Goal: Information Seeking & Learning: Learn about a topic

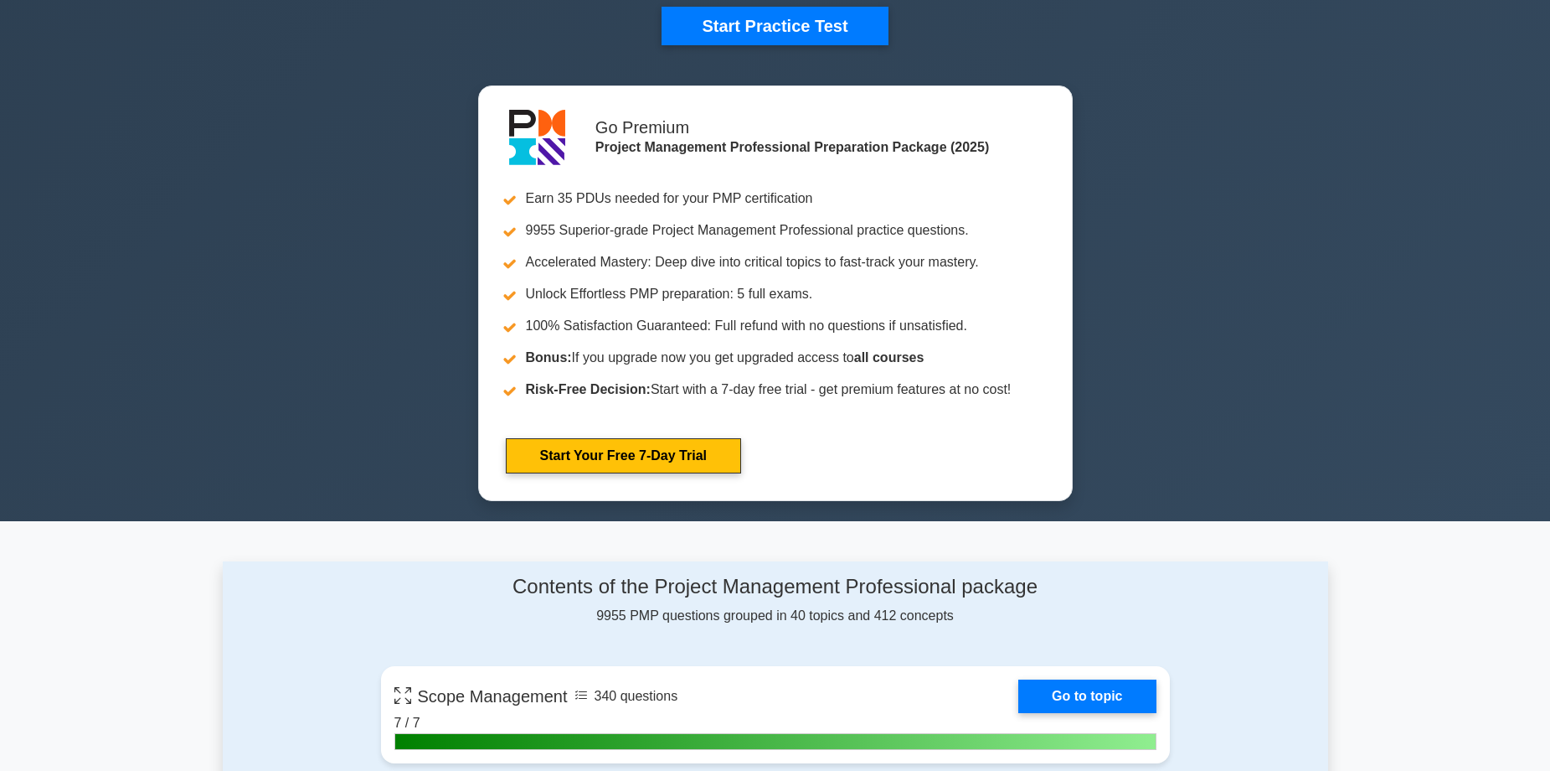
scroll to position [84, 0]
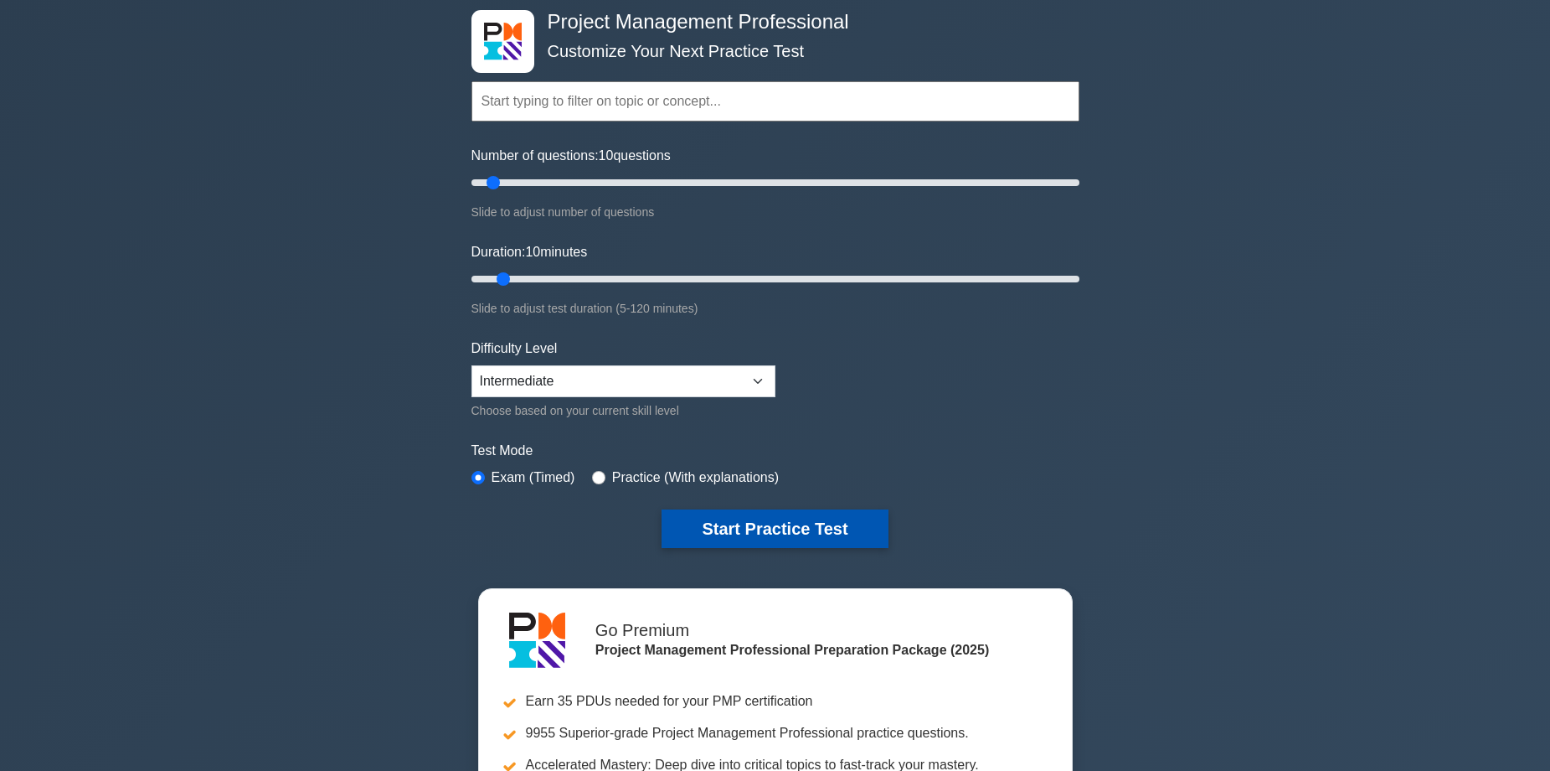
click at [749, 521] on button "Start Practice Test" at bounding box center [775, 528] width 226 height 39
click at [763, 525] on button "Start Practice Test" at bounding box center [775, 528] width 226 height 39
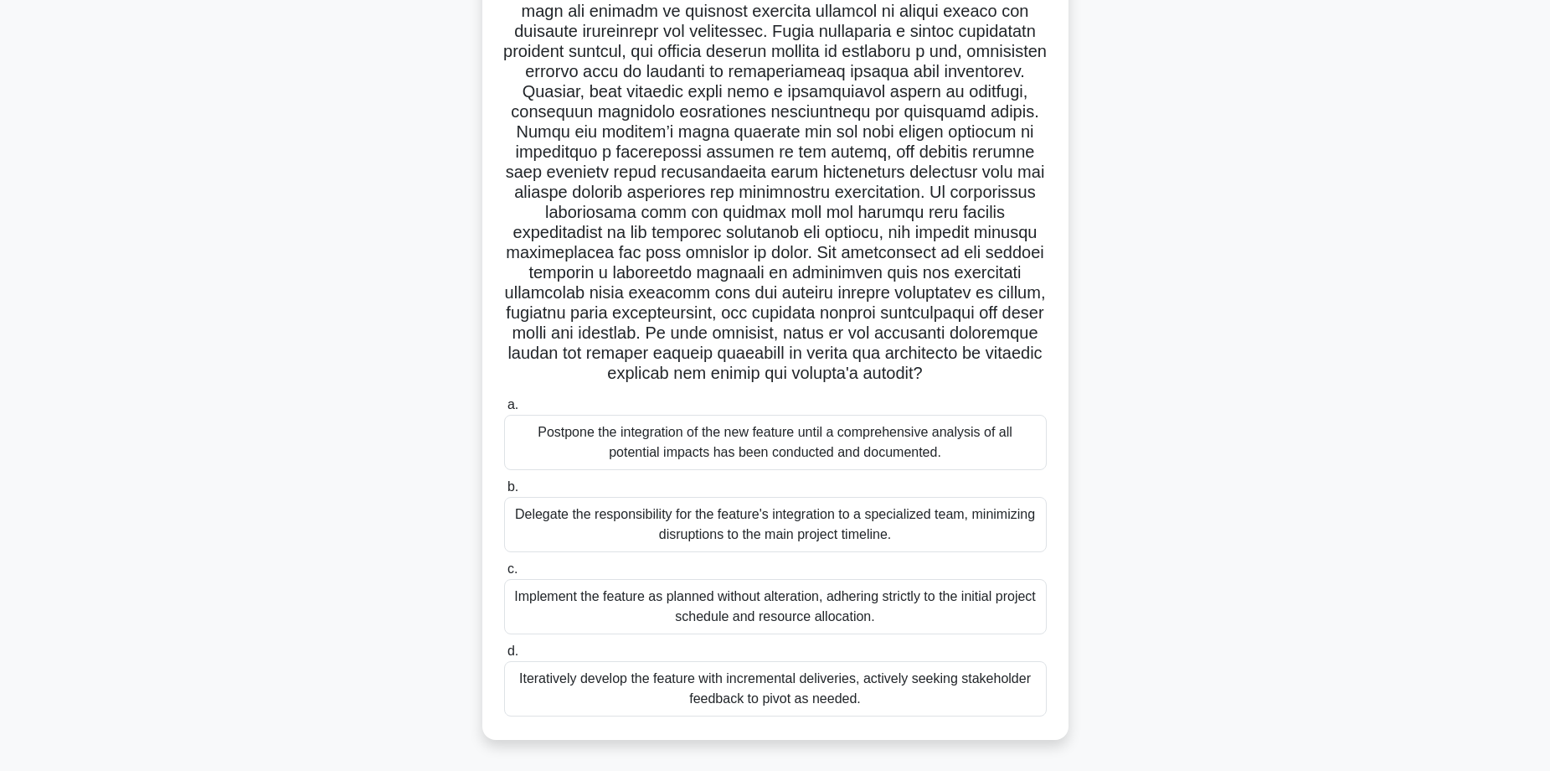
scroll to position [161, 0]
click at [775, 687] on div "Iteratively develop the feature with incremental deliveries, actively seeking s…" at bounding box center [775, 688] width 543 height 55
click at [504, 657] on input "d. Iteratively develop the feature with incremental deliveries, actively seekin…" at bounding box center [504, 651] width 0 height 11
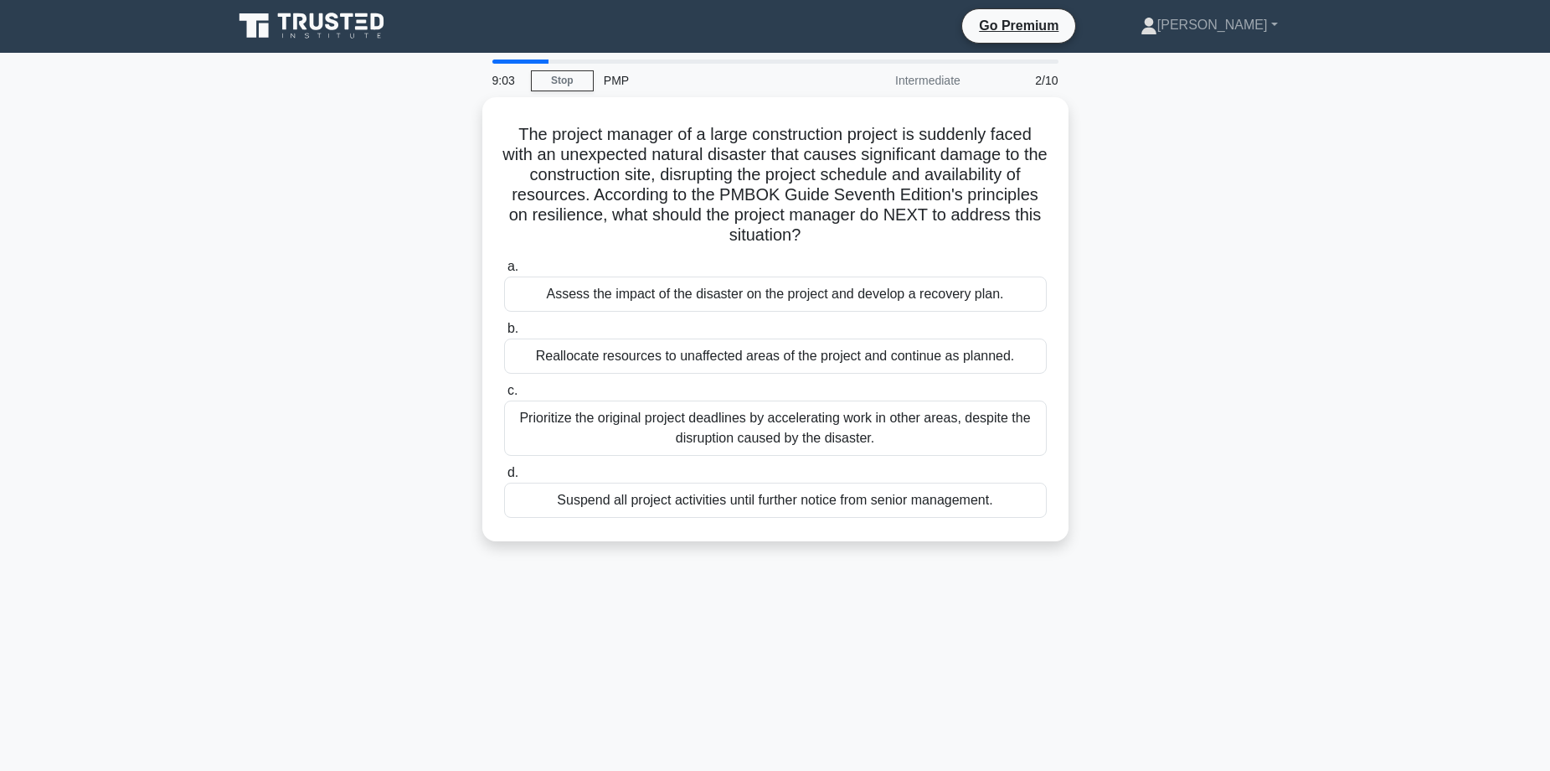
scroll to position [0, 0]
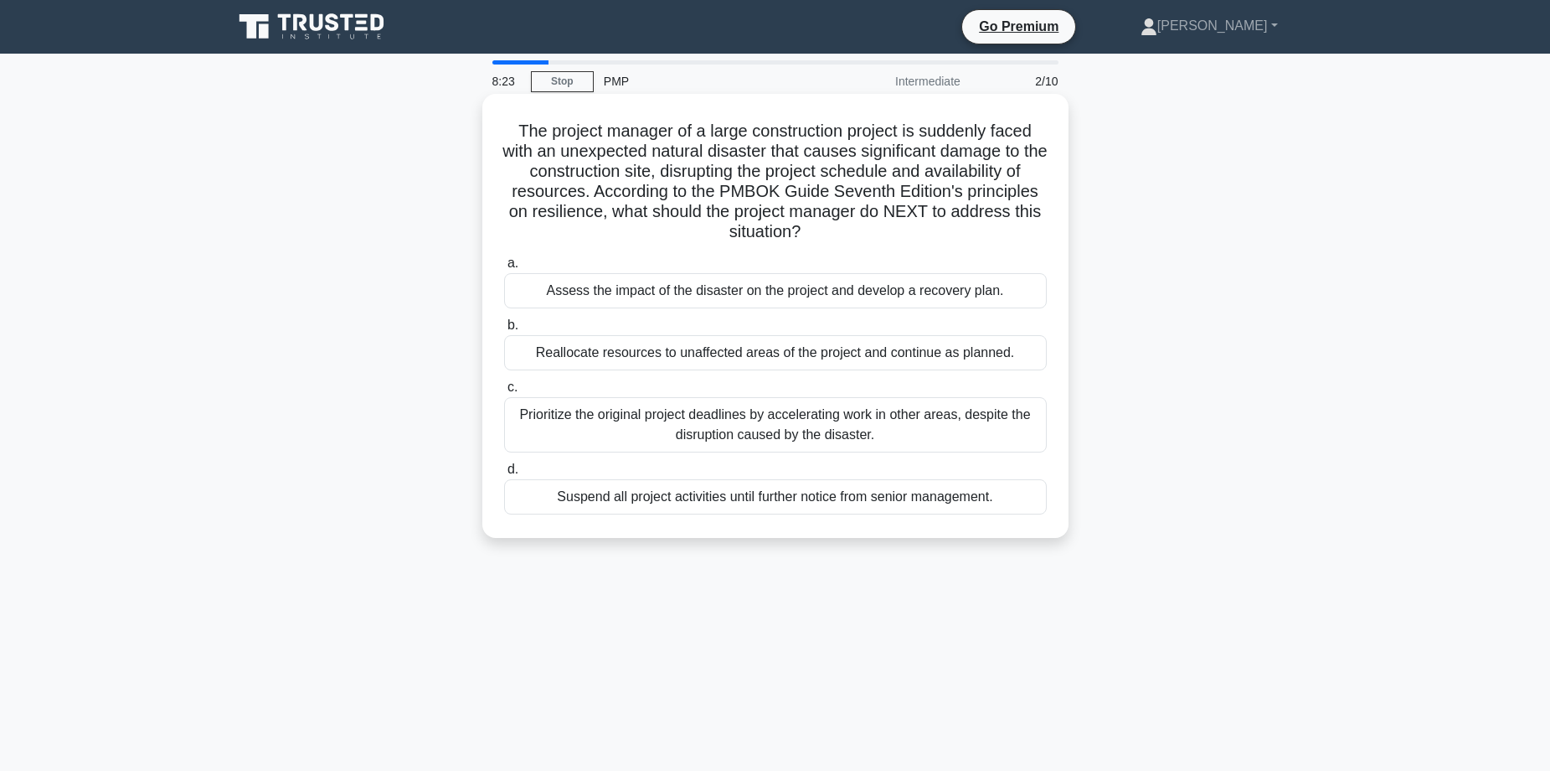
click at [740, 297] on div "Assess the impact of the disaster on the project and develop a recovery plan." at bounding box center [775, 290] width 543 height 35
click at [504, 269] on input "a. Assess the impact of the disaster on the project and develop a recovery plan." at bounding box center [504, 263] width 0 height 11
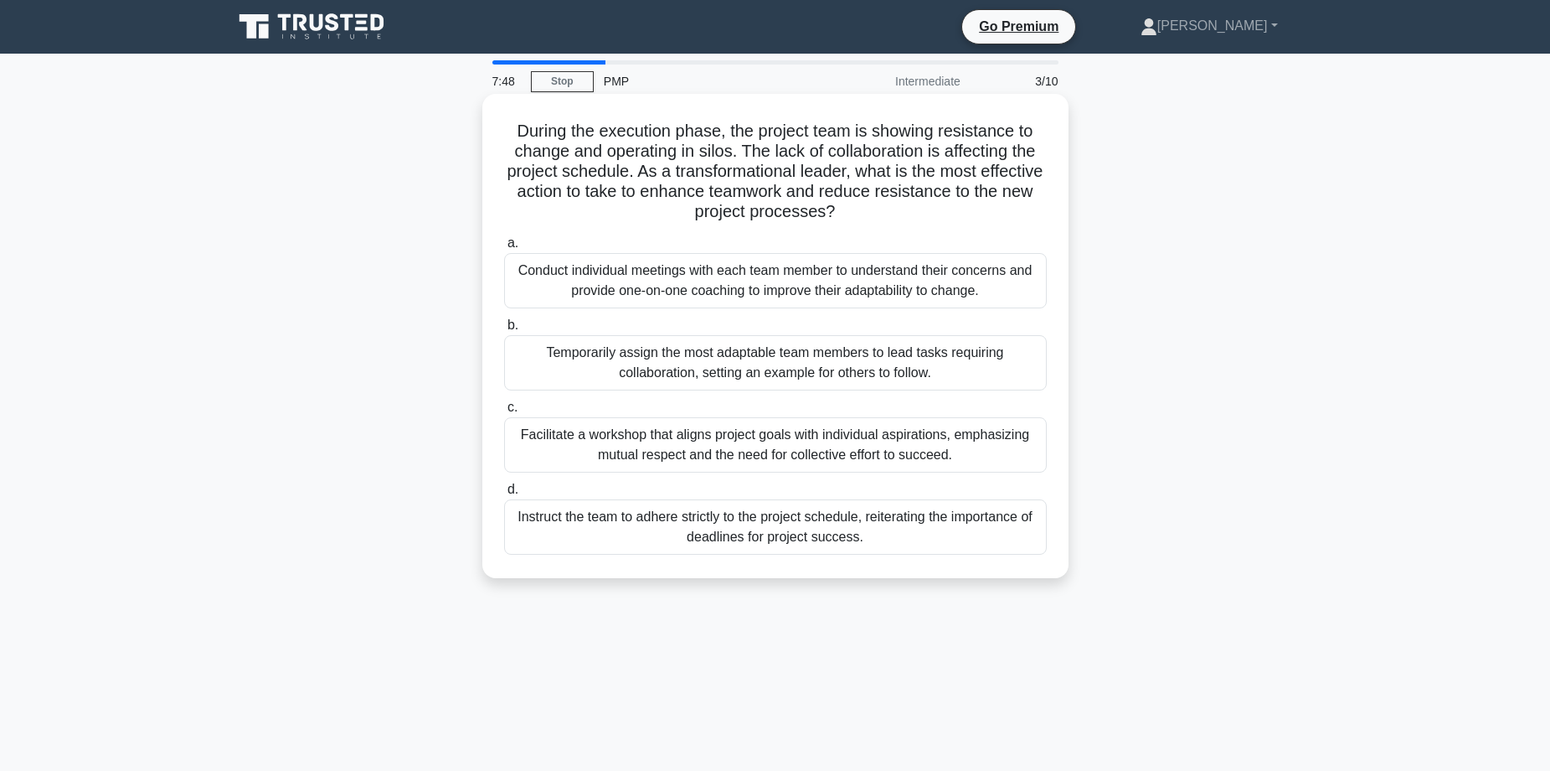
click at [736, 285] on div "Conduct individual meetings with each team member to understand their concerns …" at bounding box center [775, 280] width 543 height 55
click at [504, 249] on input "a. Conduct individual meetings with each team member to understand their concer…" at bounding box center [504, 243] width 0 height 11
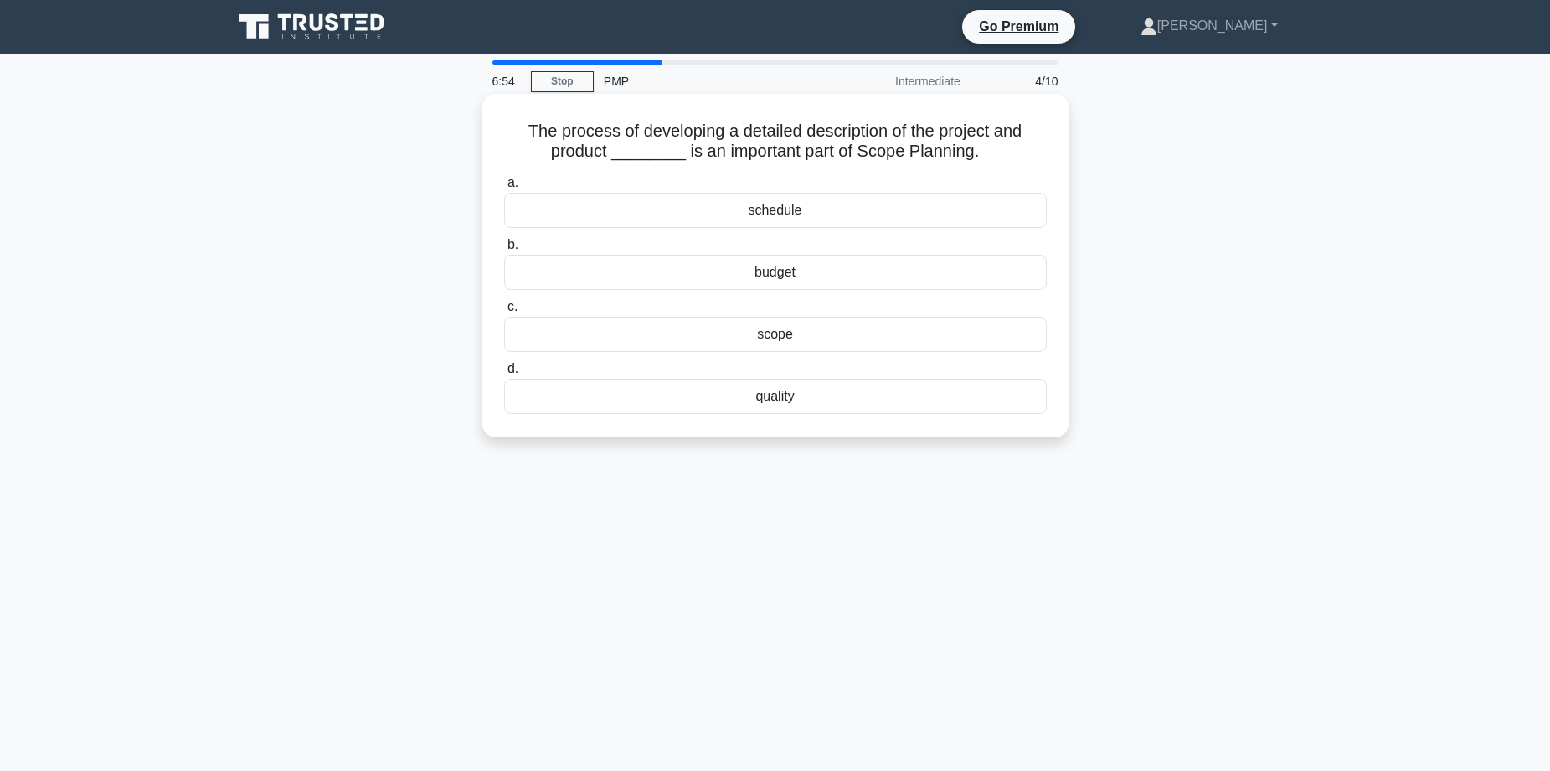
click at [735, 336] on div "scope" at bounding box center [775, 334] width 543 height 35
click at [504, 312] on input "c. scope" at bounding box center [504, 307] width 0 height 11
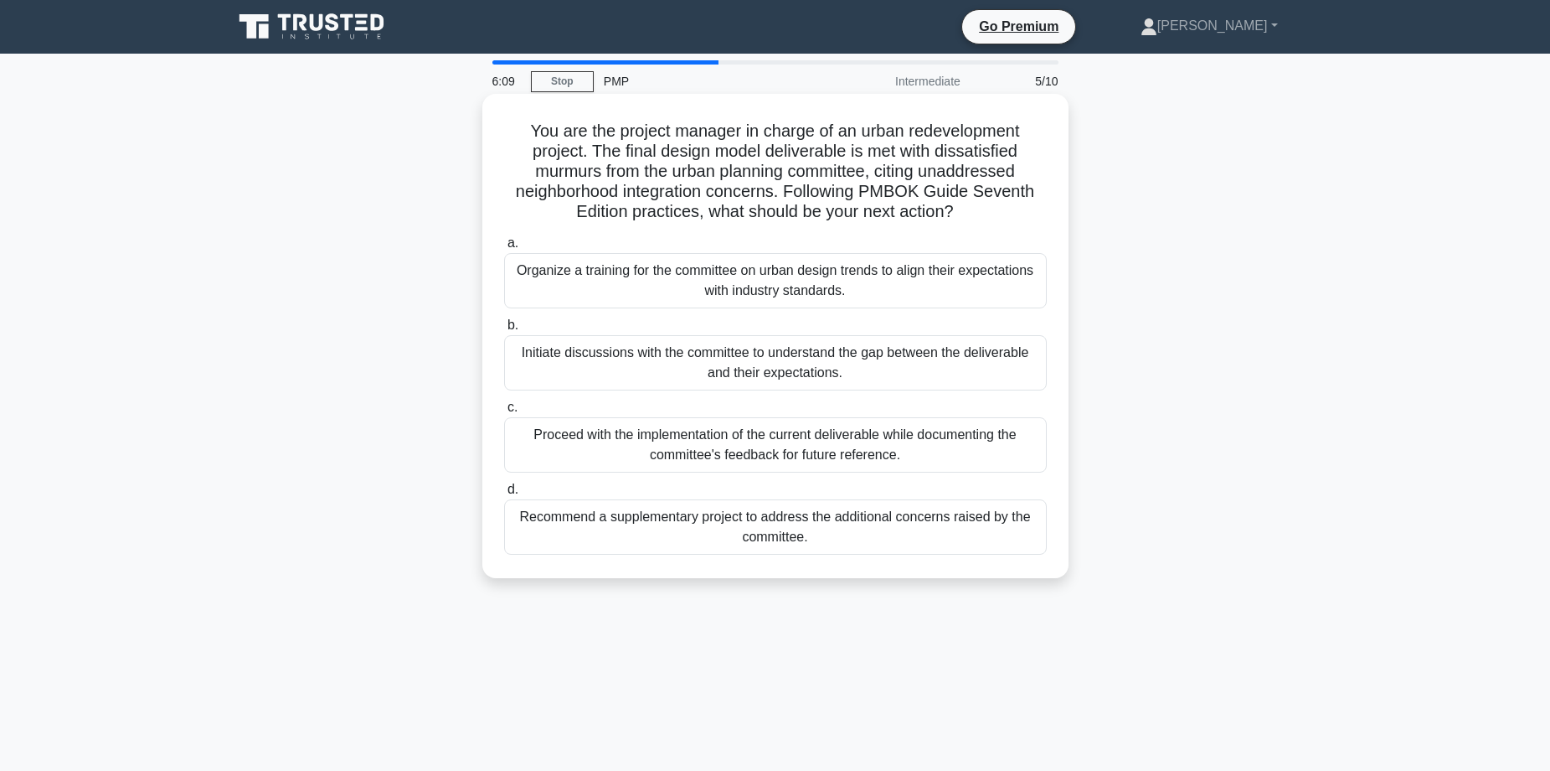
click at [719, 366] on div "Initiate discussions with the committee to understand the gap between the deliv…" at bounding box center [775, 362] width 543 height 55
click at [504, 331] on input "b. Initiate discussions with the committee to understand the gap between the de…" at bounding box center [504, 325] width 0 height 11
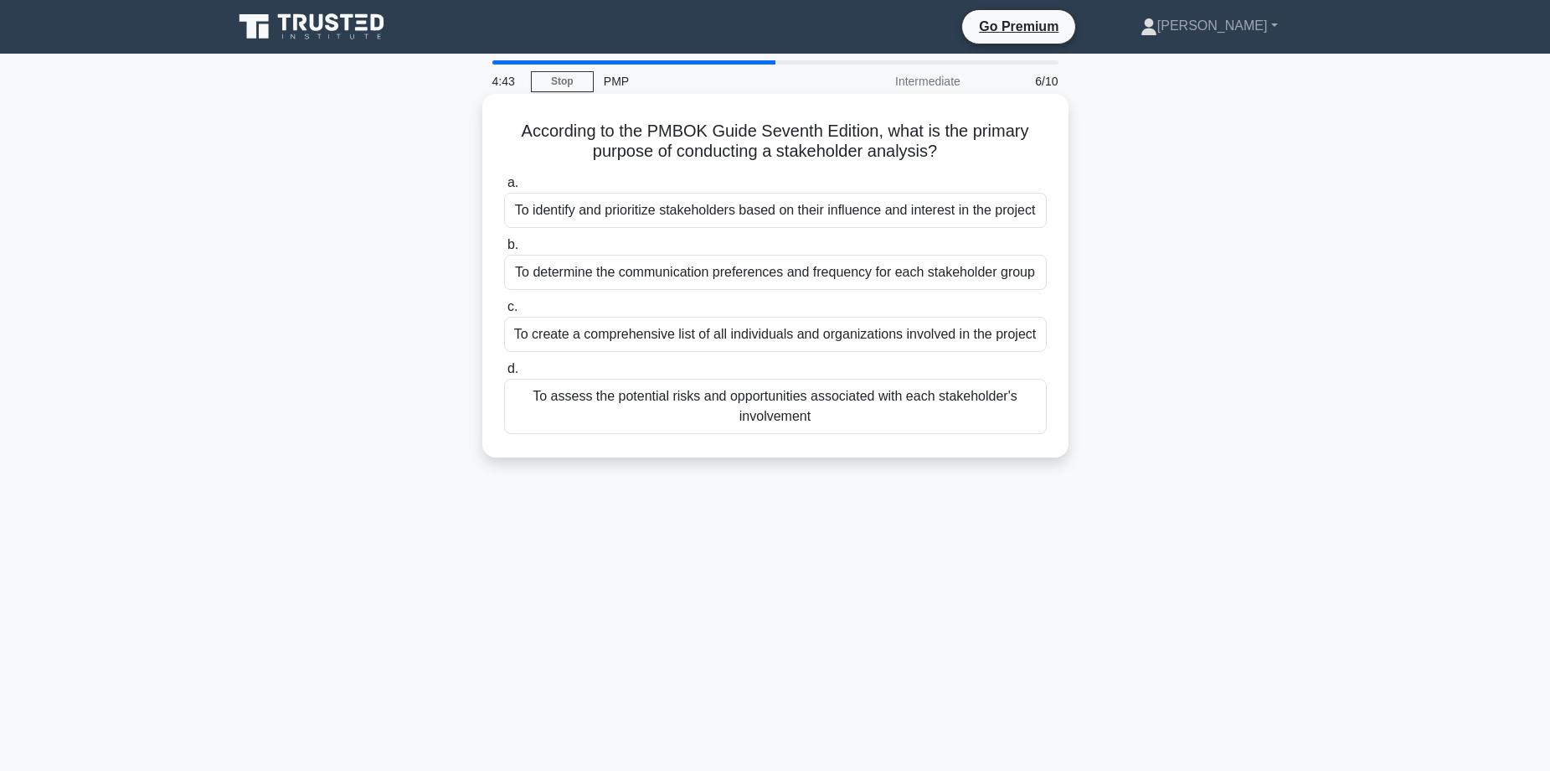
click at [603, 276] on div "To determine the communication preferences and frequency for each stakeholder g…" at bounding box center [775, 272] width 543 height 35
click at [504, 250] on input "b. To determine the communication preferences and frequency for each stakeholde…" at bounding box center [504, 245] width 0 height 11
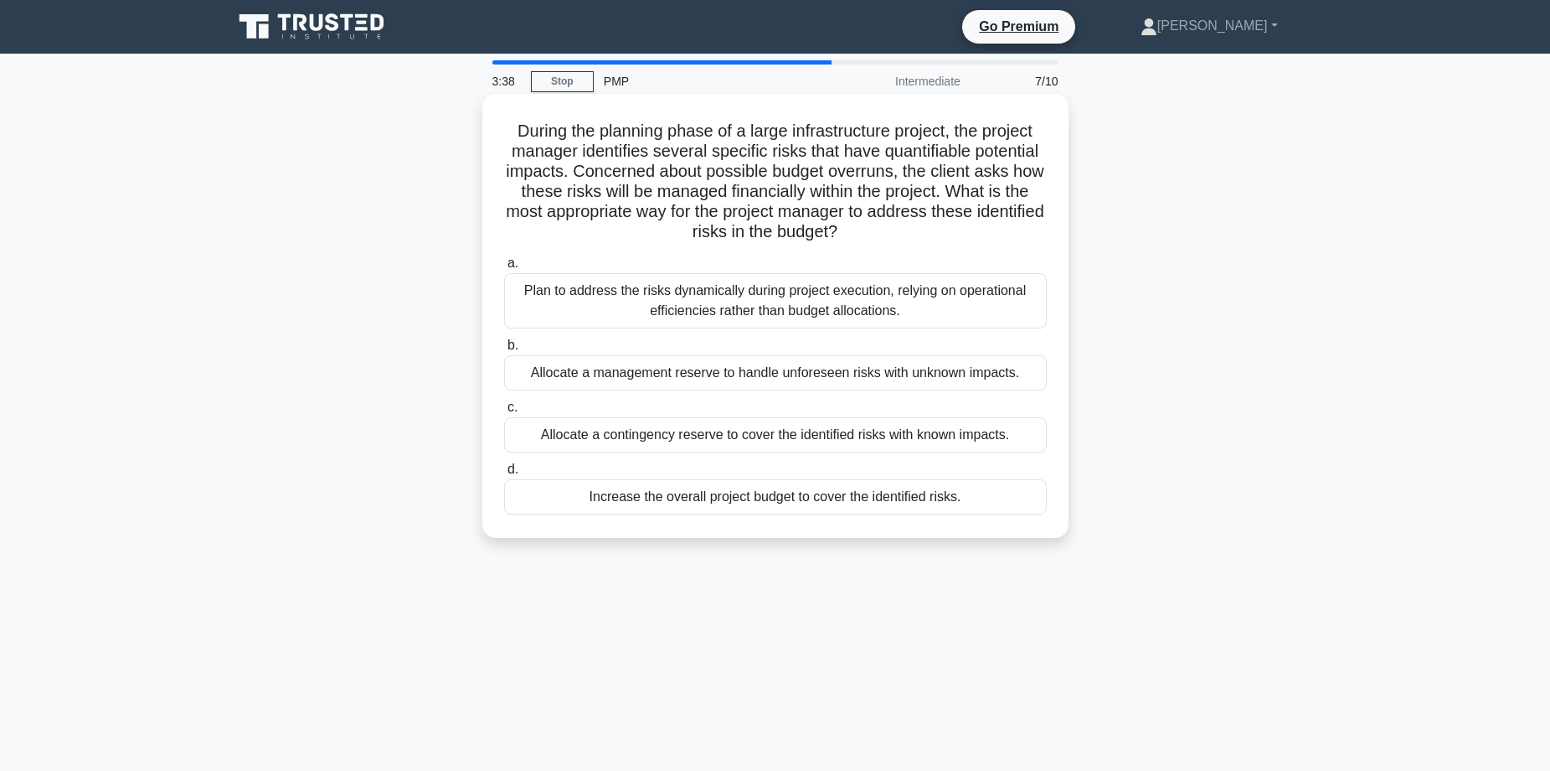
click at [931, 380] on div "Allocate a management reserve to handle unforeseen risks with unknown impacts." at bounding box center [775, 372] width 543 height 35
click at [504, 351] on input "b. Allocate a management reserve to handle unforeseen risks with unknown impact…" at bounding box center [504, 345] width 0 height 11
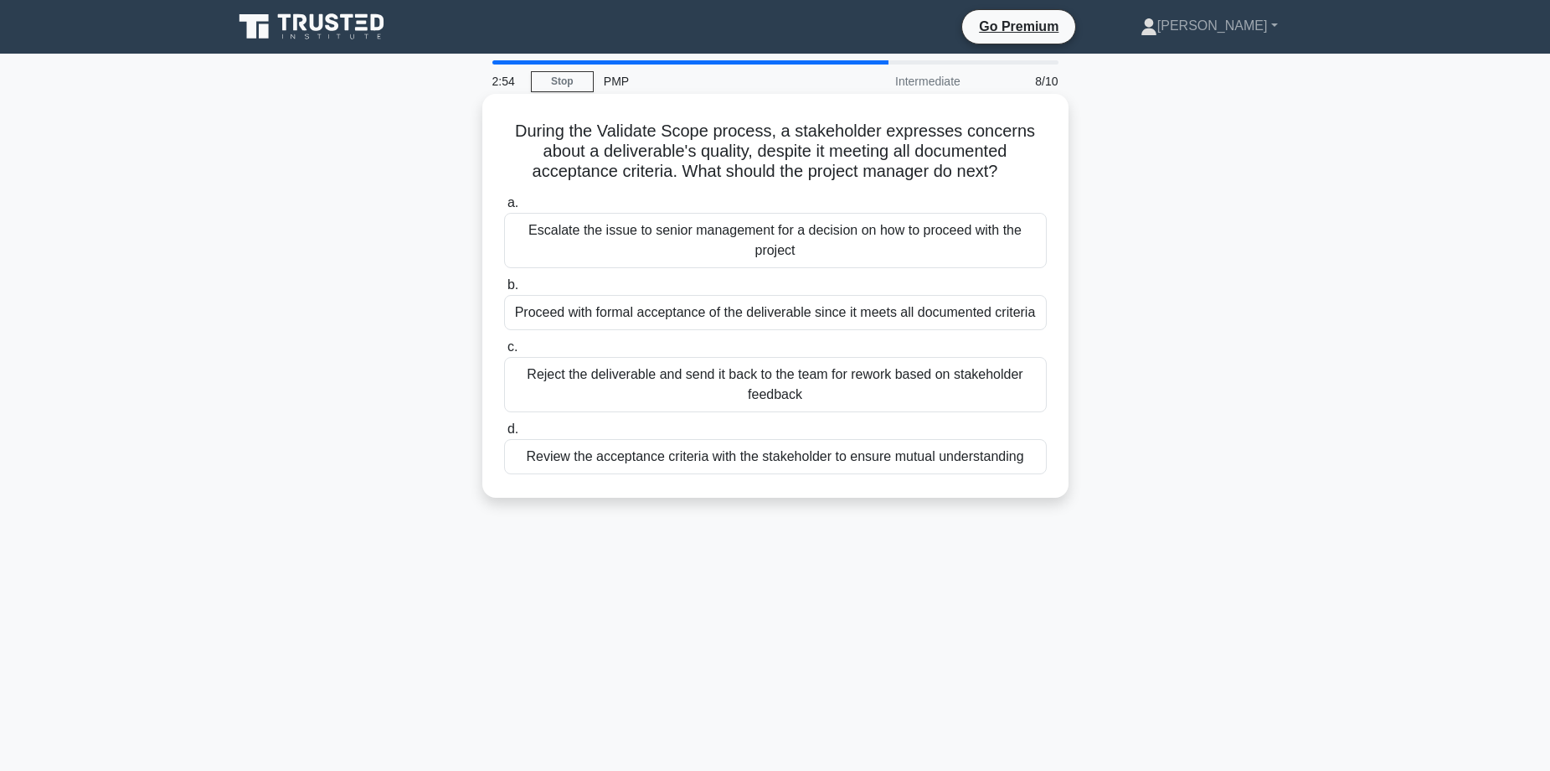
click at [714, 457] on div "Review the acceptance criteria with the stakeholder to ensure mutual understand…" at bounding box center [775, 456] width 543 height 35
click at [504, 435] on input "d. Review the acceptance criteria with the stakeholder to ensure mutual underst…" at bounding box center [504, 429] width 0 height 11
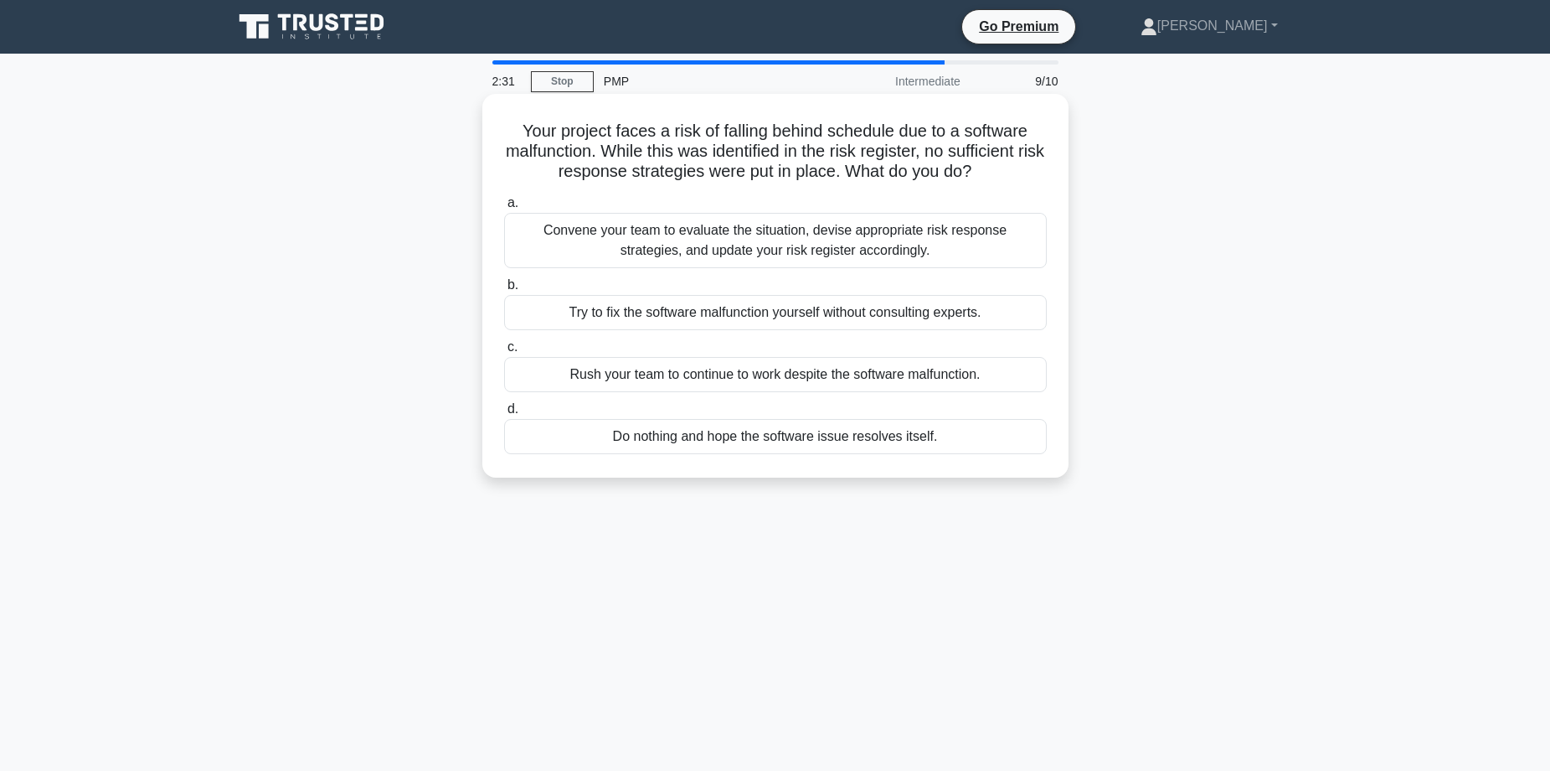
click at [715, 242] on div "Convene your team to evaluate the situation, devise appropriate risk response s…" at bounding box center [775, 240] width 543 height 55
click at [504, 209] on input "a. Convene your team to evaluate the situation, devise appropriate risk respons…" at bounding box center [504, 203] width 0 height 11
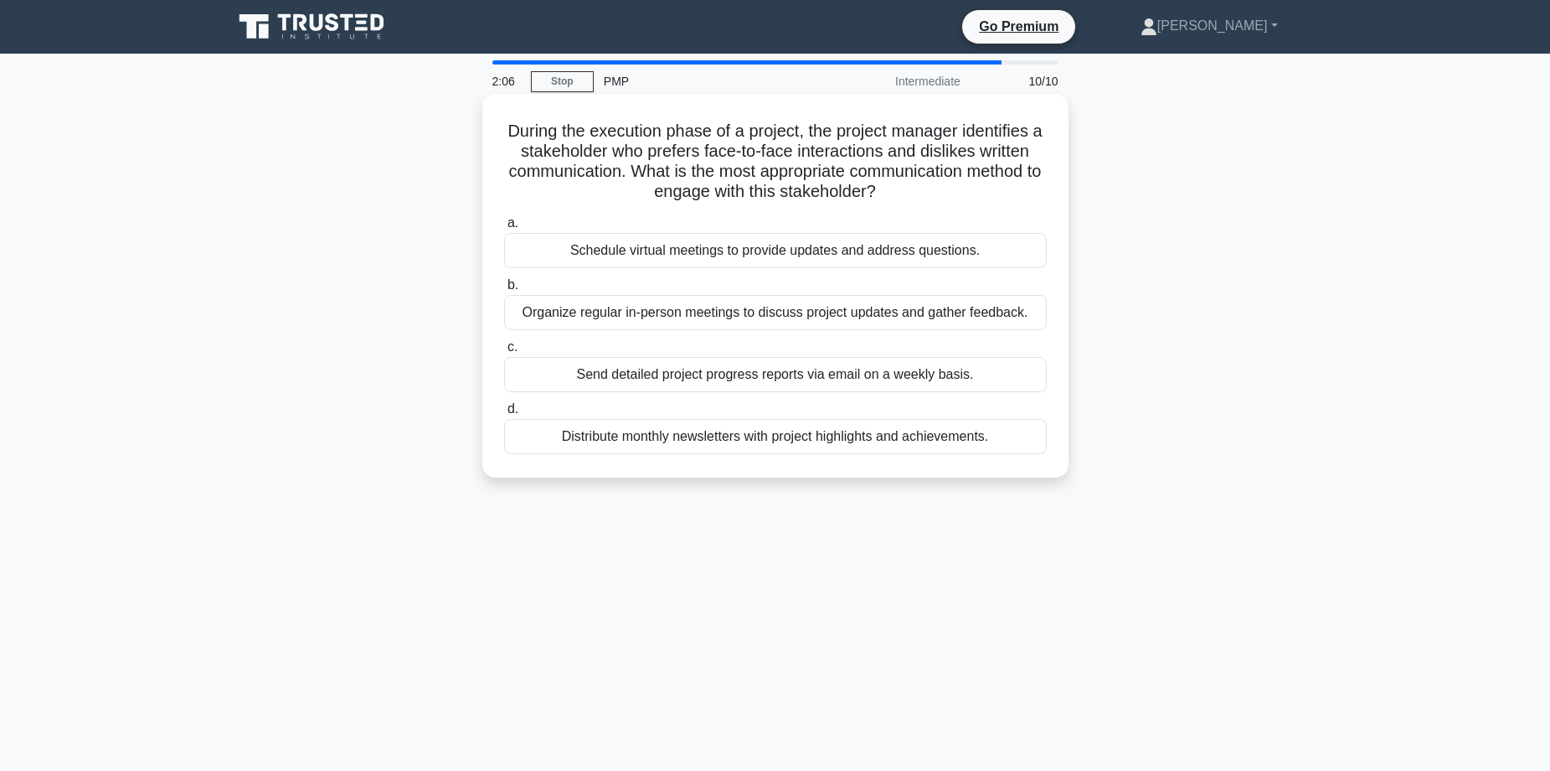
click at [703, 312] on div "Organize regular in-person meetings to discuss project updates and gather feedb…" at bounding box center [775, 312] width 543 height 35
click at [504, 291] on input "b. Organize regular in-person meetings to discuss project updates and gather fe…" at bounding box center [504, 285] width 0 height 11
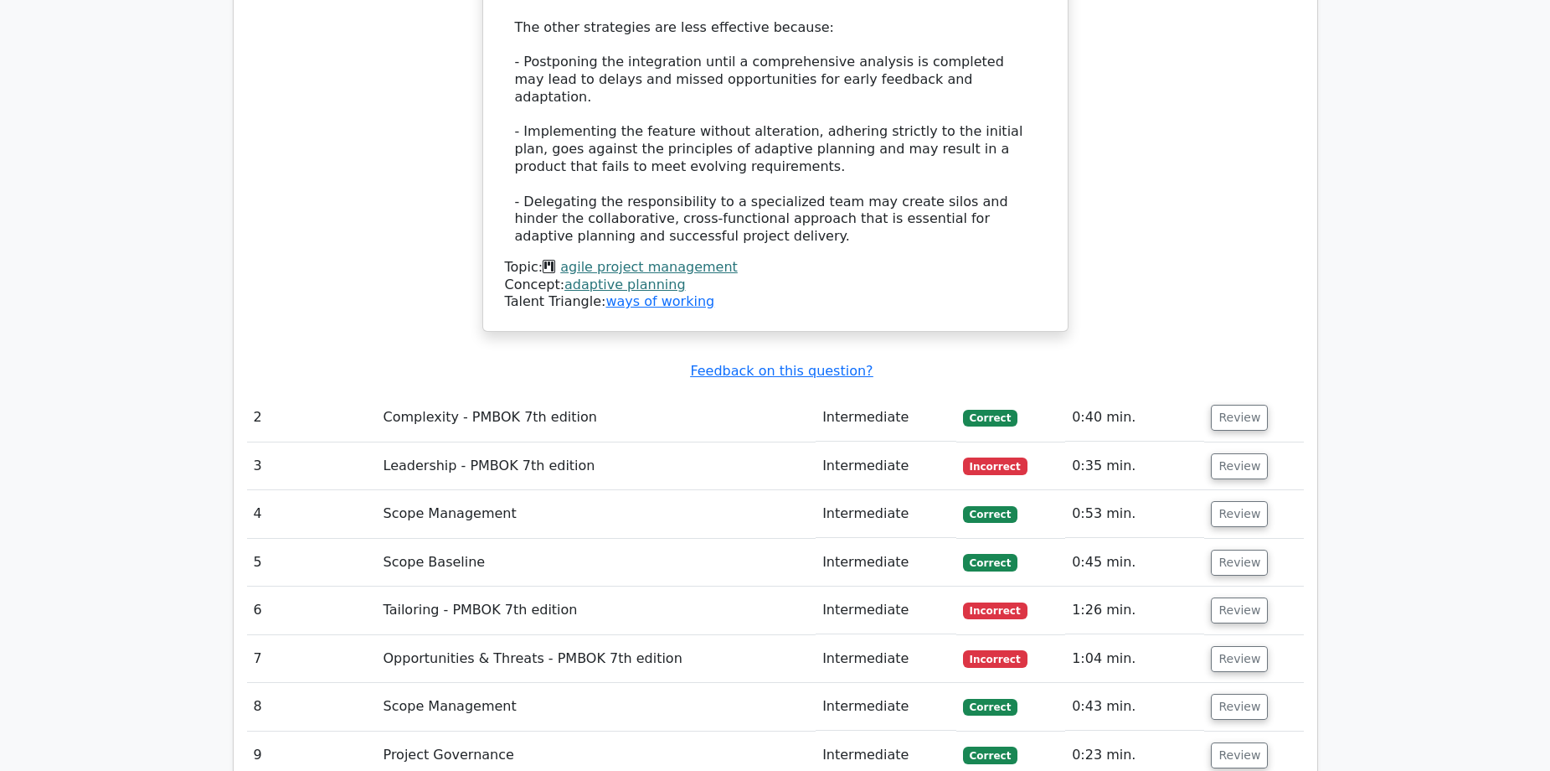
scroll to position [2764, 0]
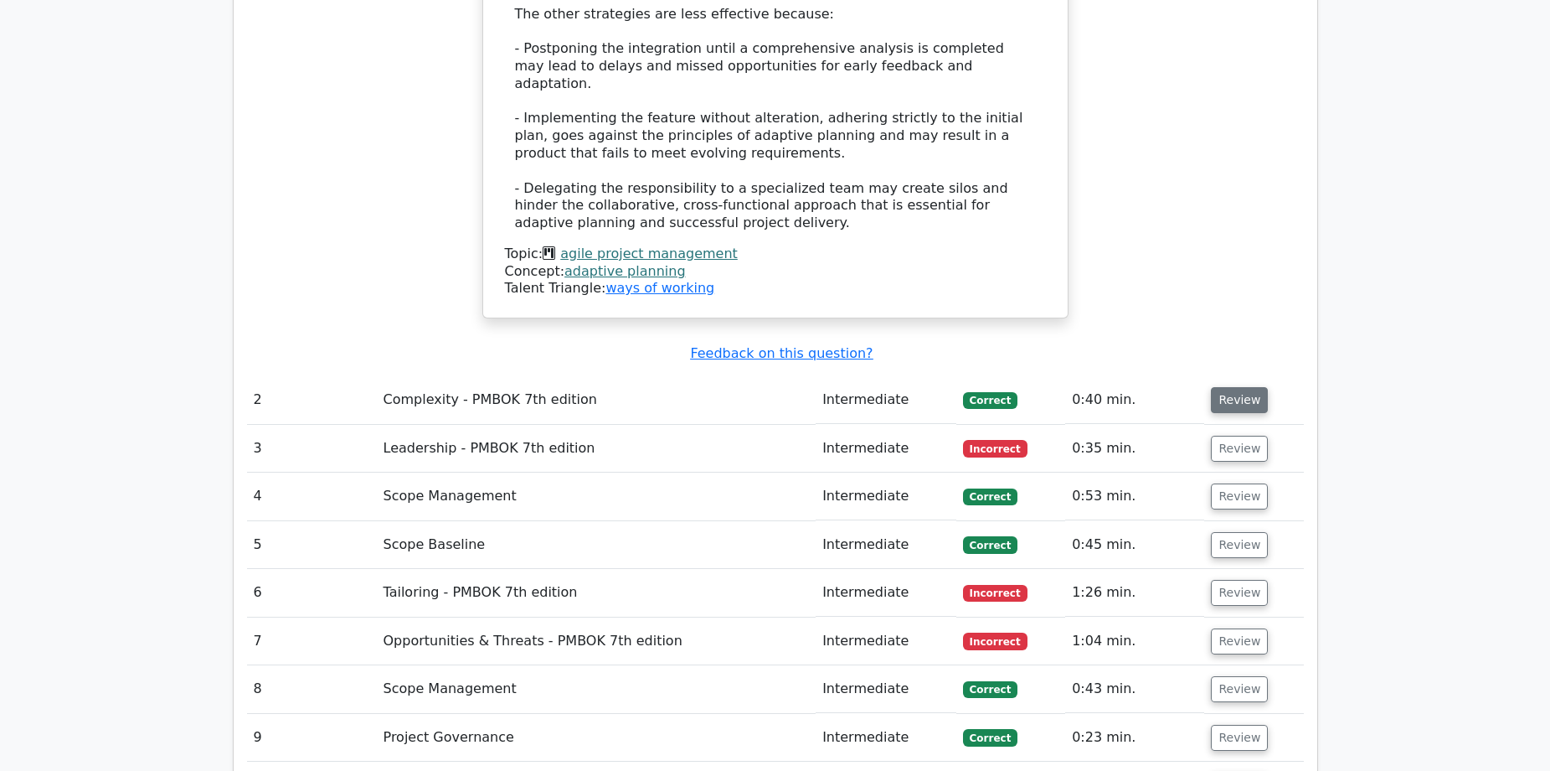
click at [1219, 387] on button "Review" at bounding box center [1239, 400] width 57 height 26
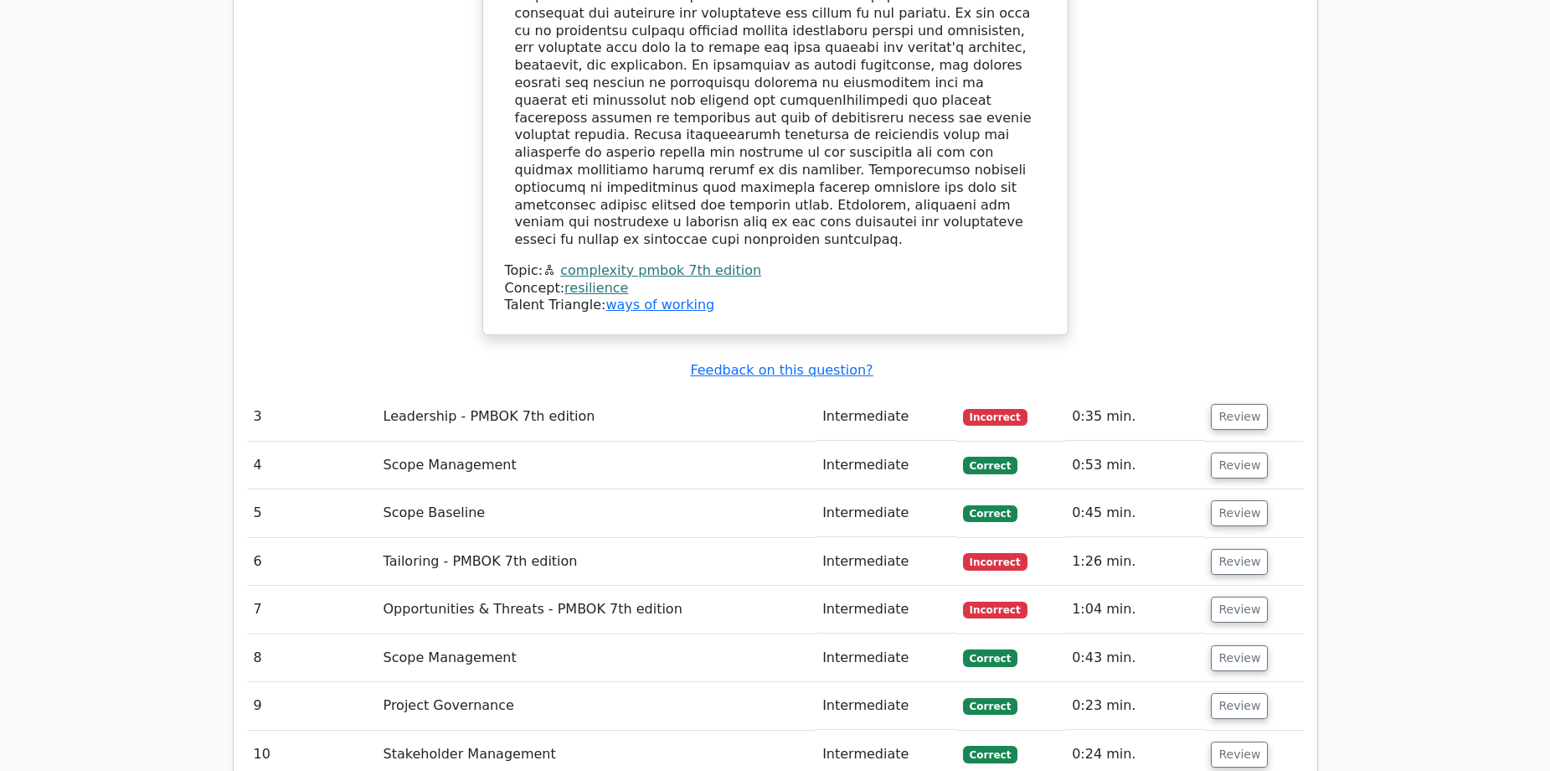
scroll to position [3769, 0]
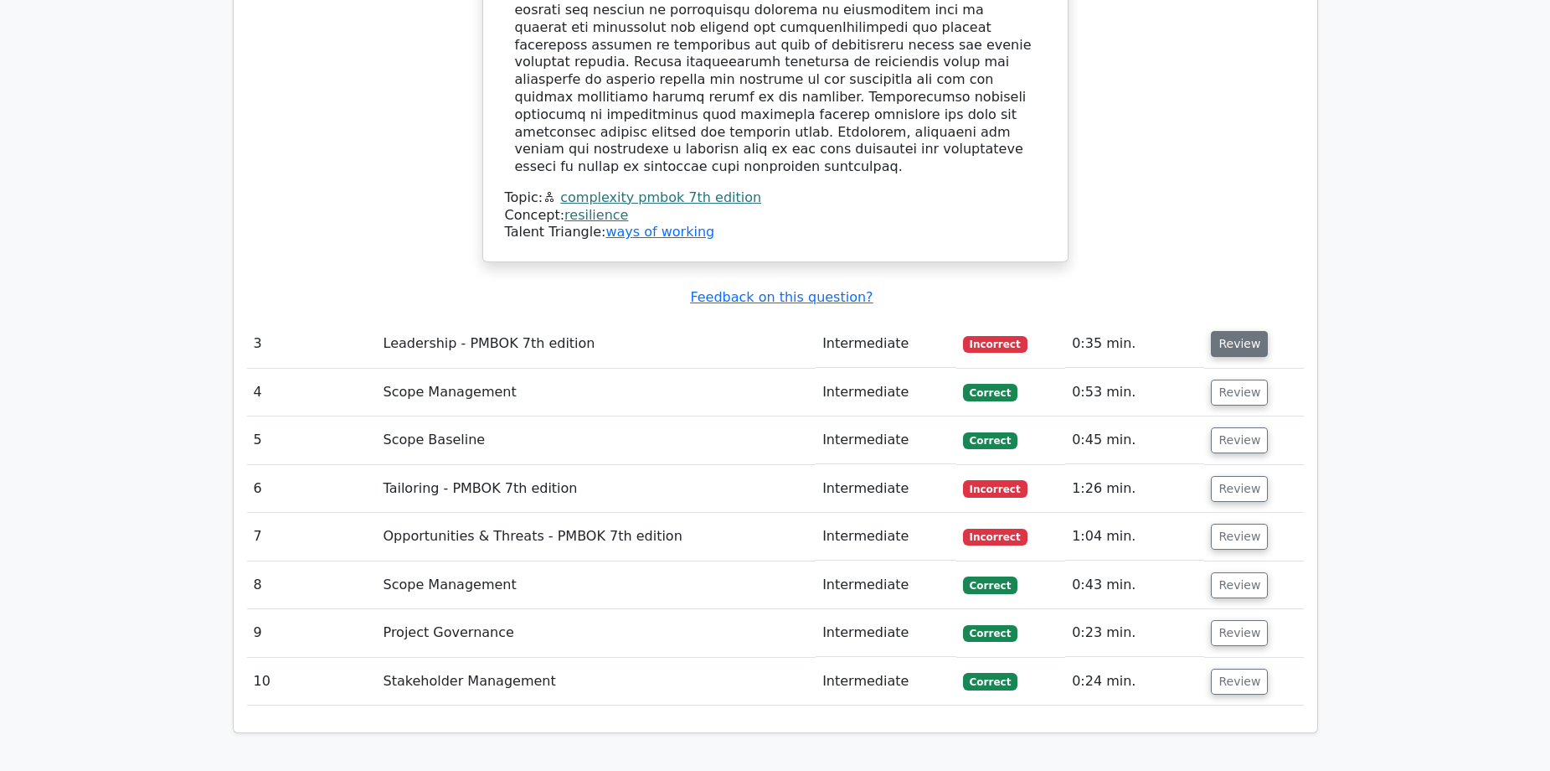
click at [1235, 331] on button "Review" at bounding box center [1239, 344] width 57 height 26
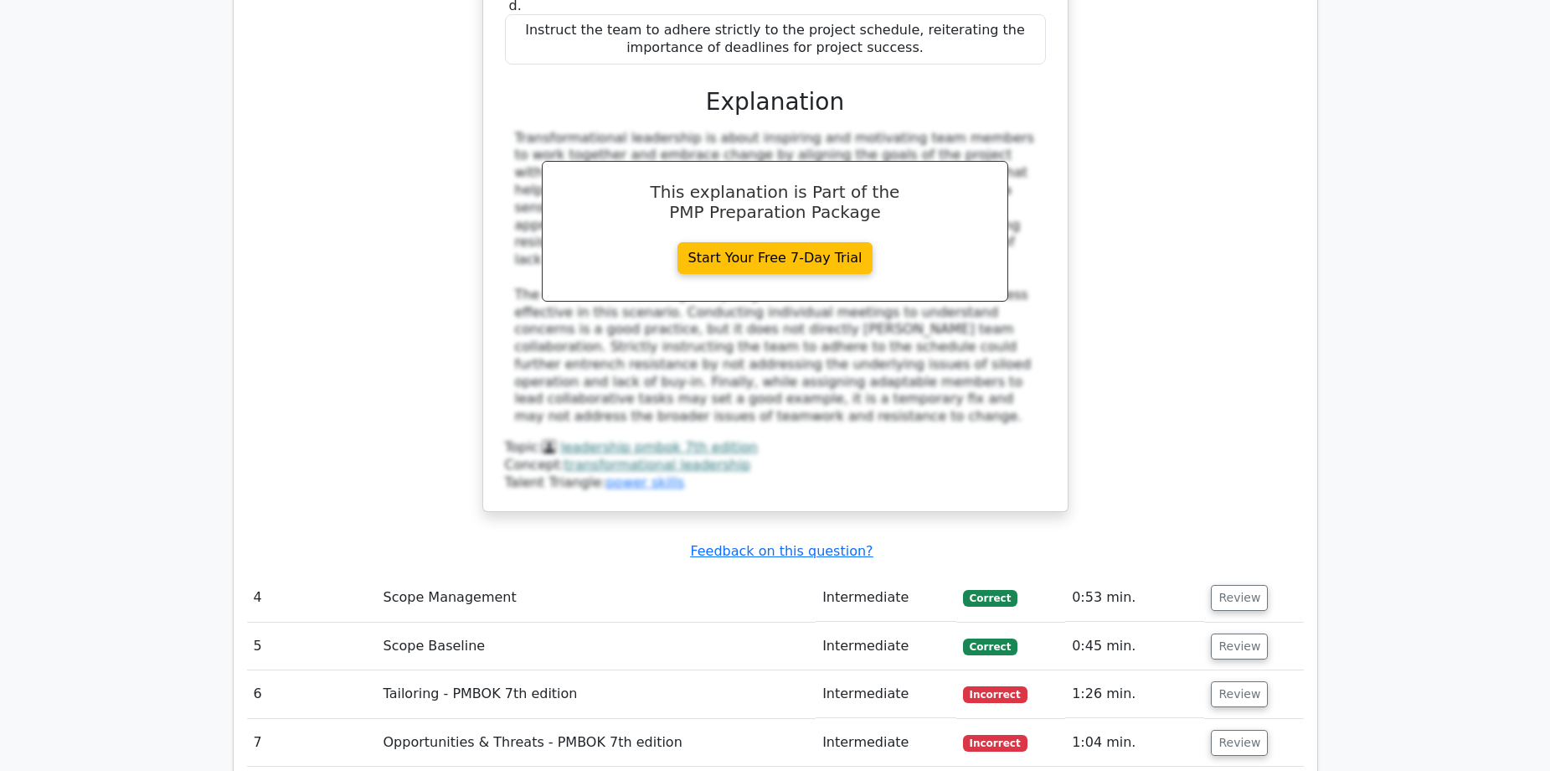
scroll to position [4607, 0]
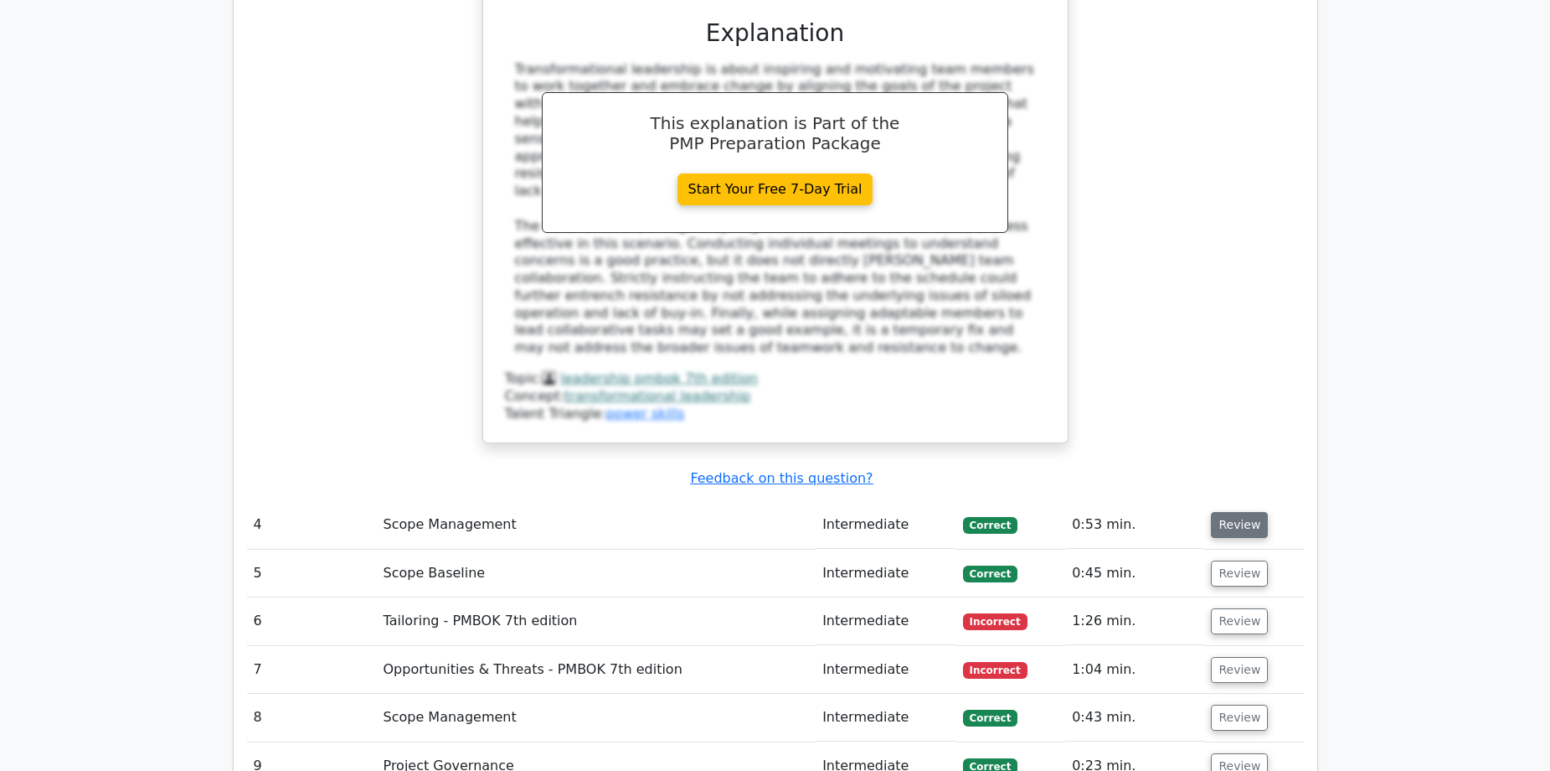
click at [1222, 512] on button "Review" at bounding box center [1239, 525] width 57 height 26
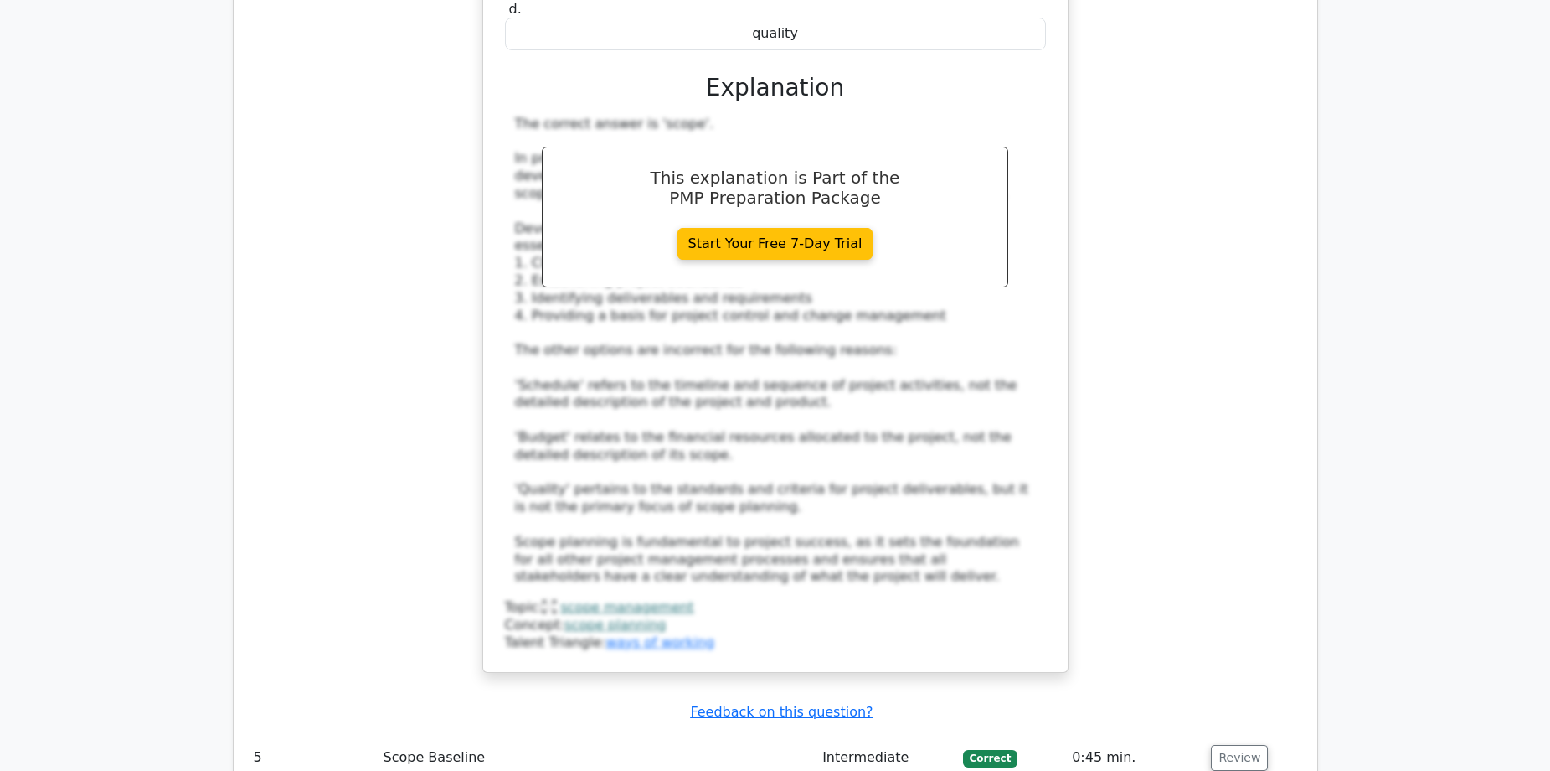
scroll to position [5612, 0]
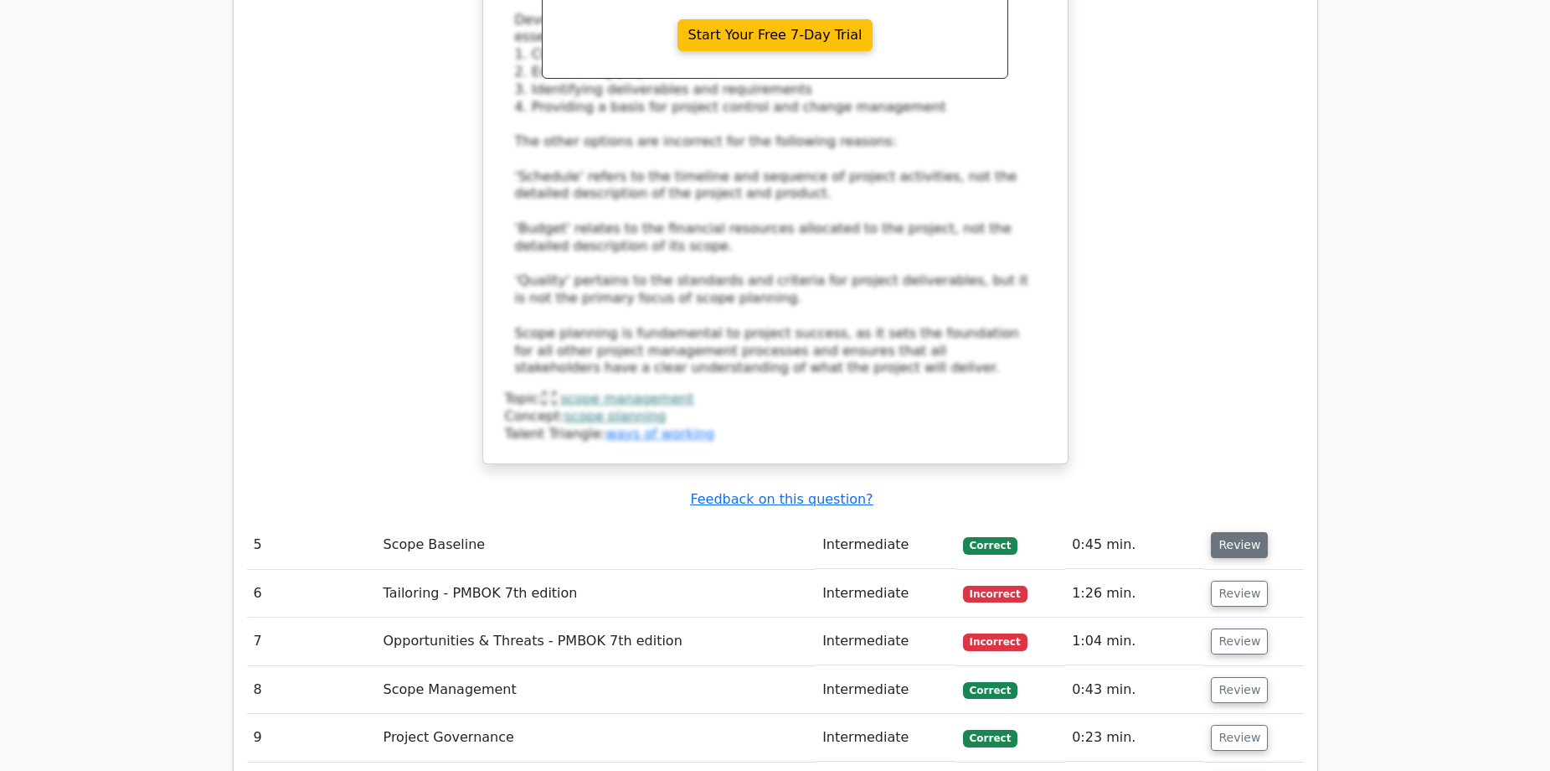
click at [1220, 532] on button "Review" at bounding box center [1239, 545] width 57 height 26
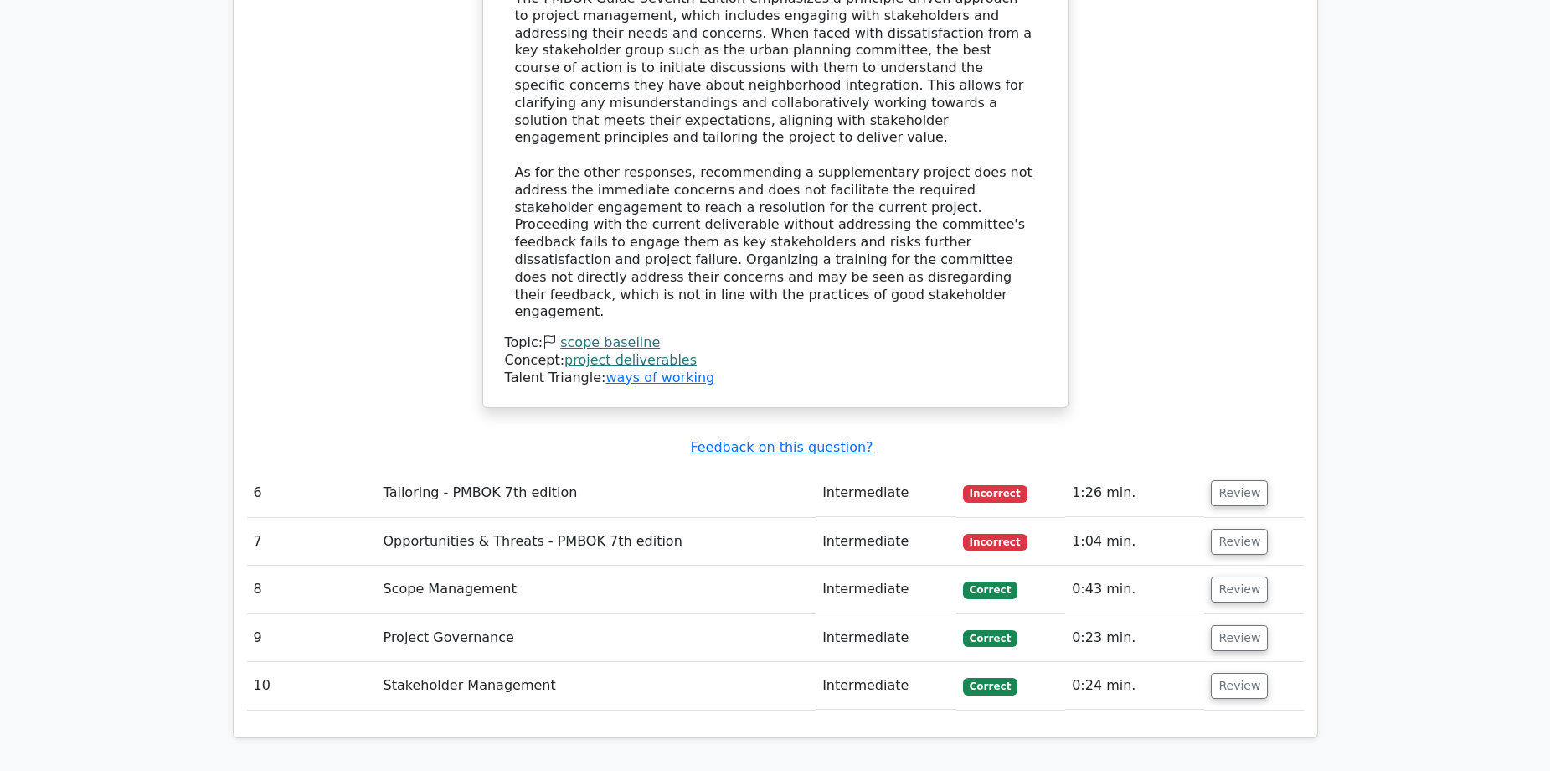
scroll to position [6701, 0]
click at [1228, 479] on button "Review" at bounding box center [1239, 492] width 57 height 26
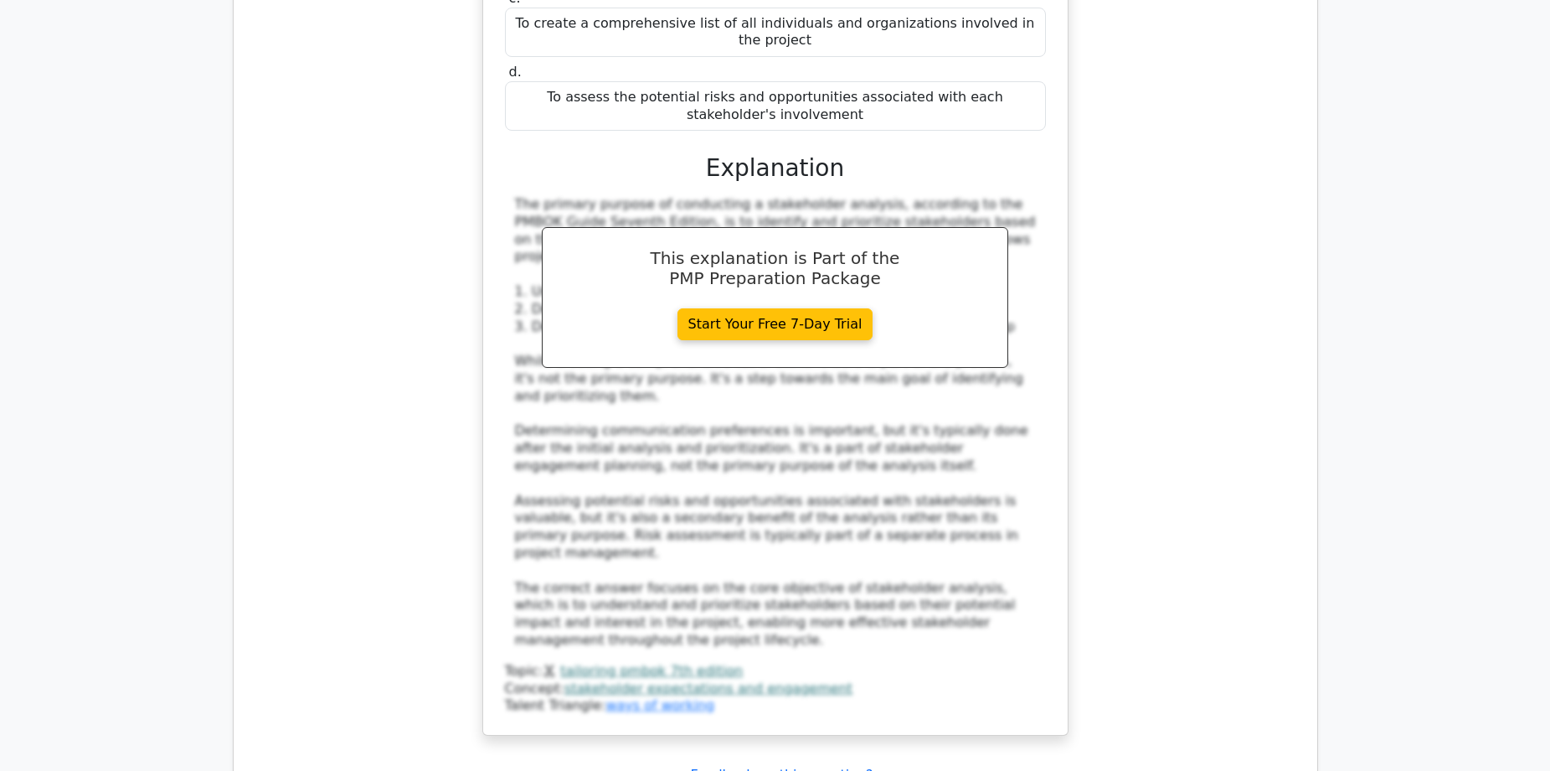
scroll to position [7622, 0]
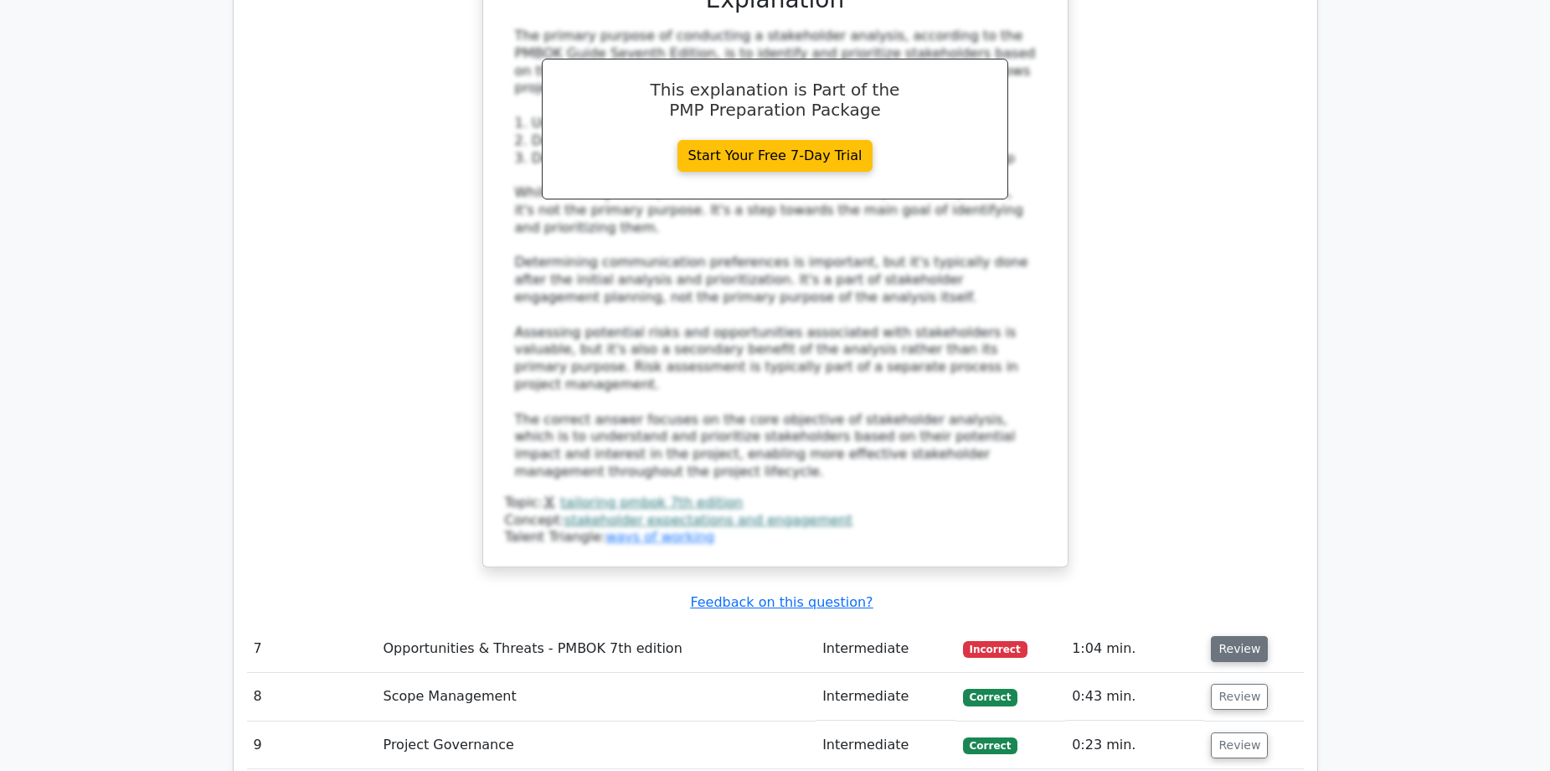
click at [1218, 636] on button "Review" at bounding box center [1239, 649] width 57 height 26
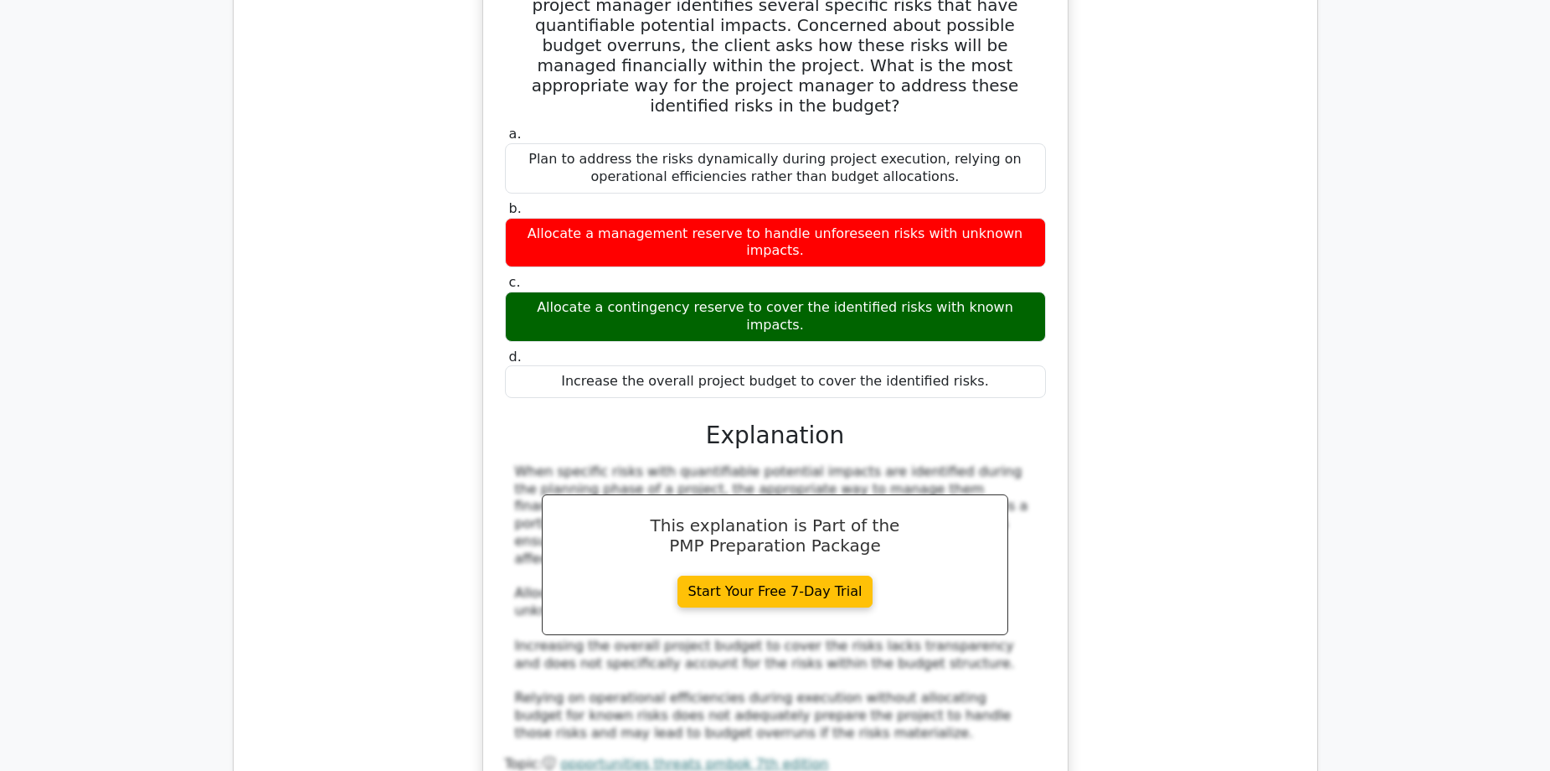
scroll to position [8376, 0]
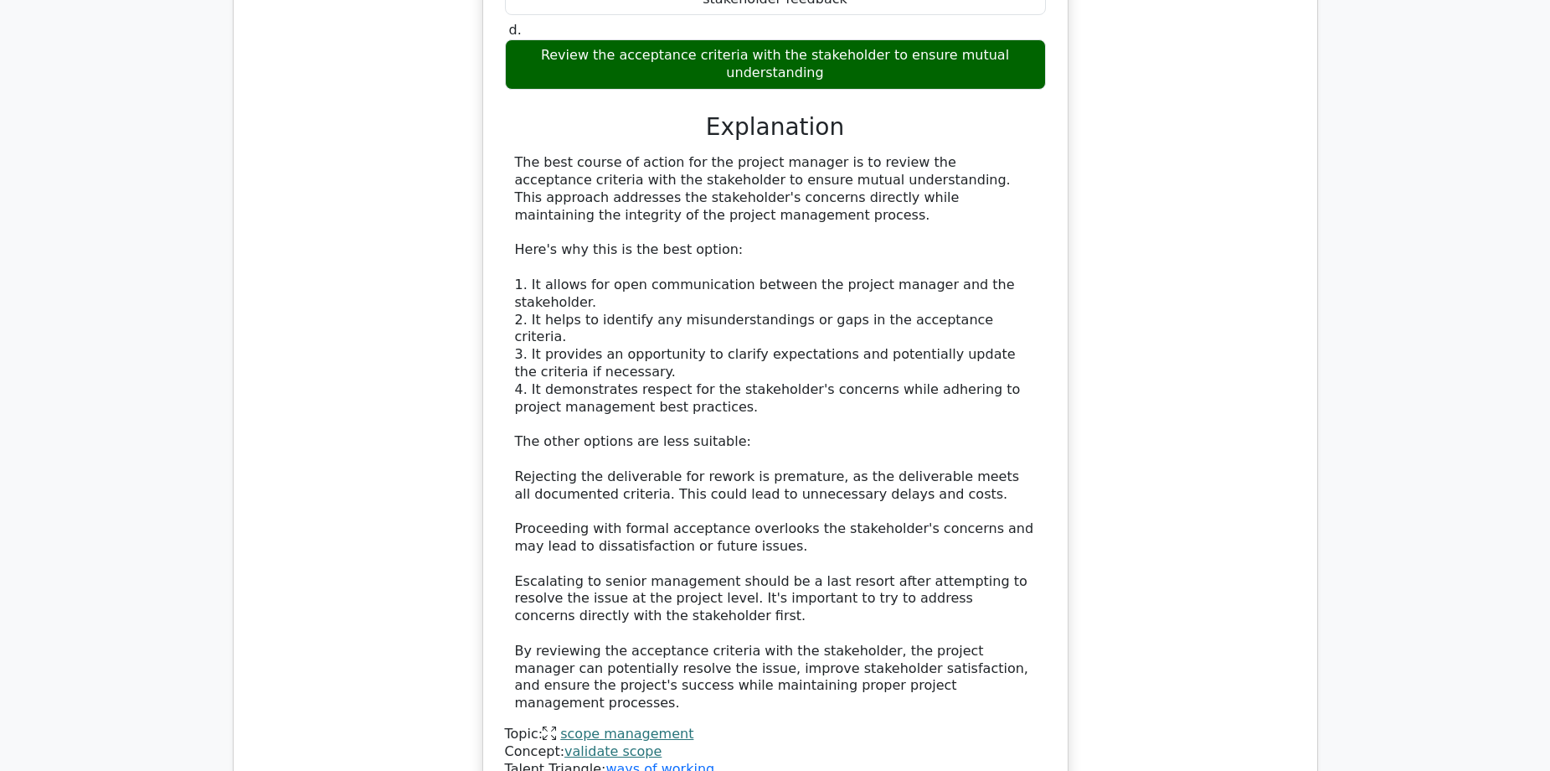
scroll to position [9716, 0]
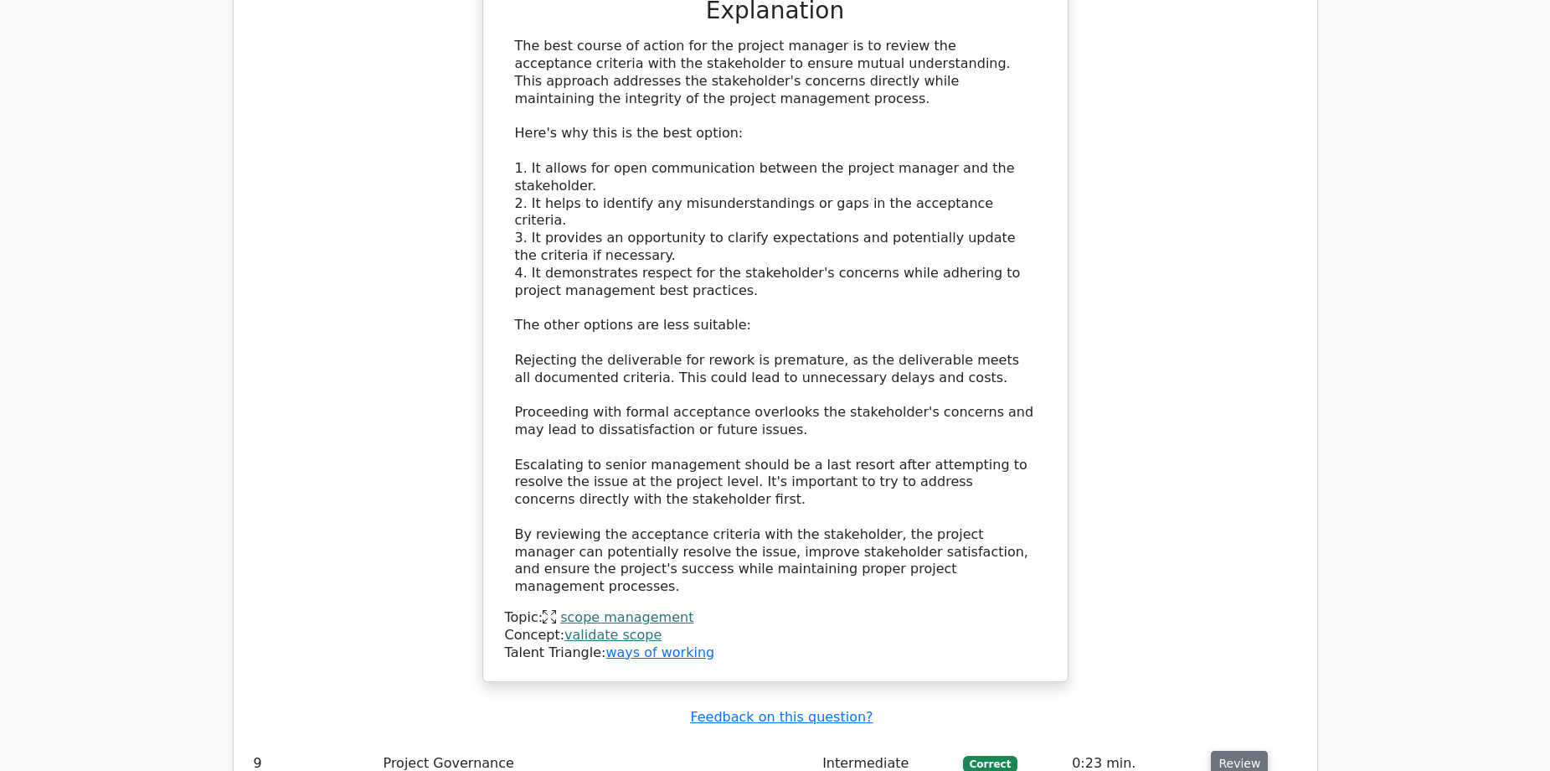
click at [1240, 750] on button "Review" at bounding box center [1239, 763] width 57 height 26
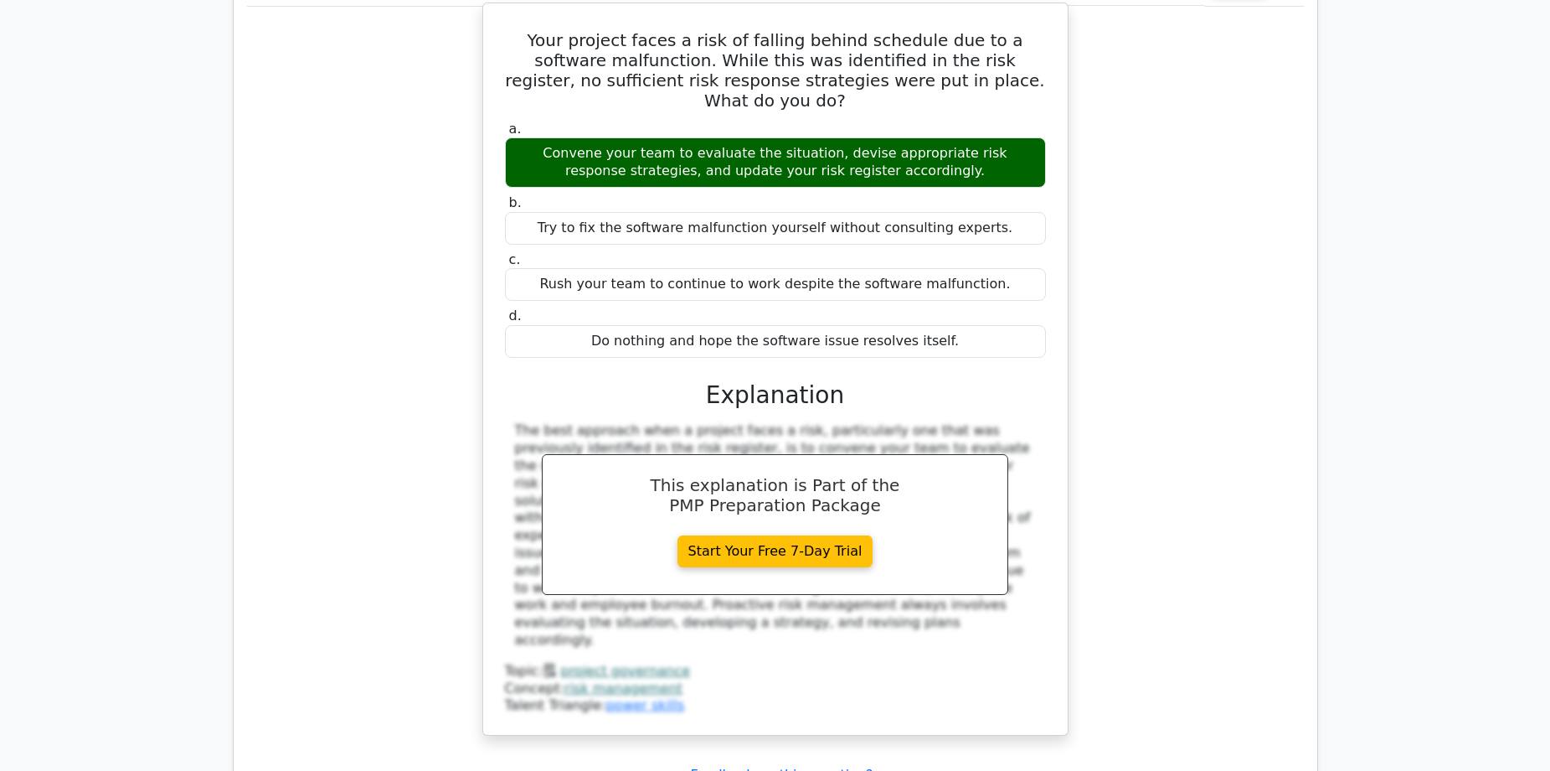
scroll to position [10554, 0]
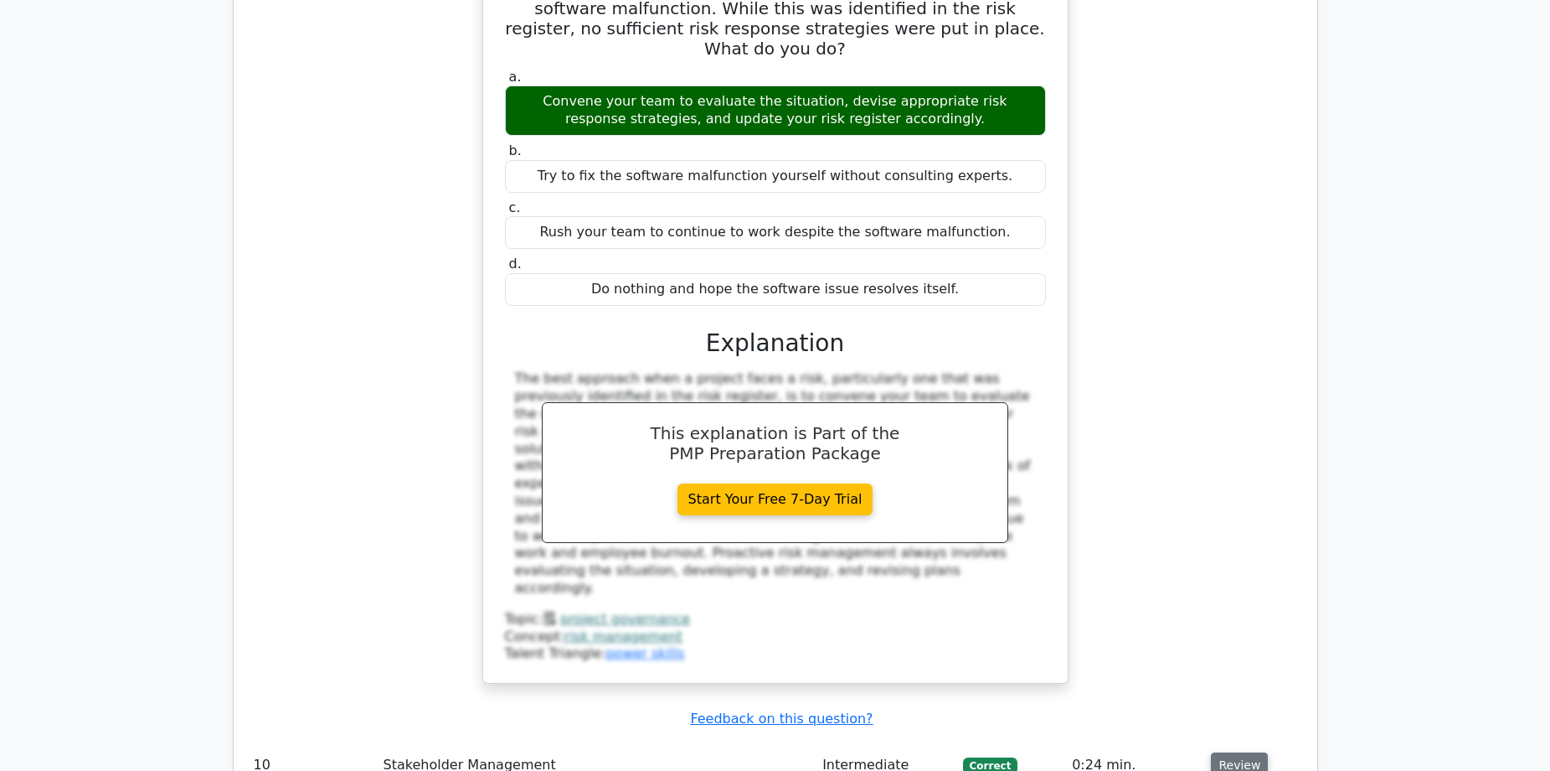
click at [1235, 752] on button "Review" at bounding box center [1239, 765] width 57 height 26
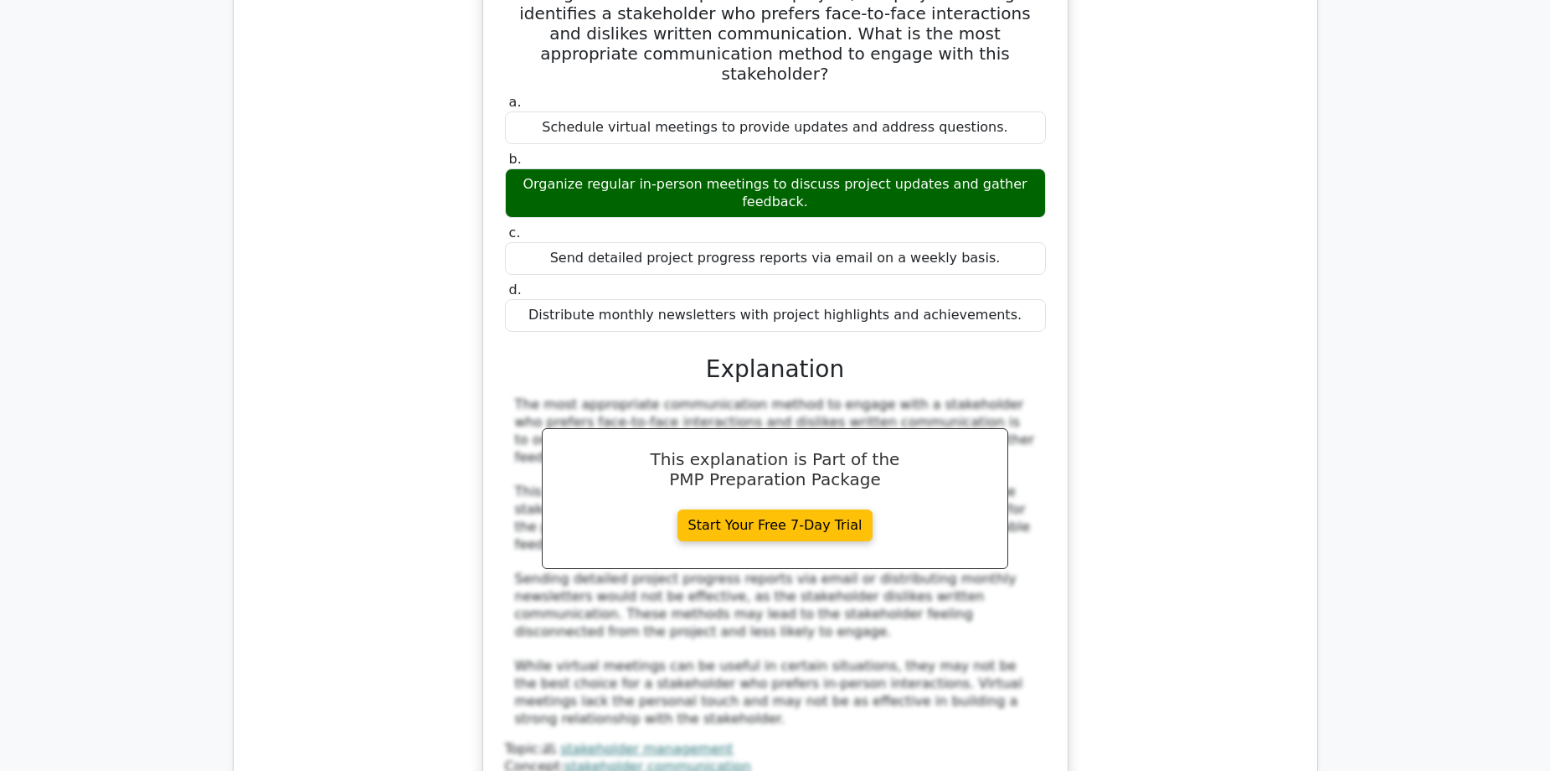
scroll to position [11642, 0]
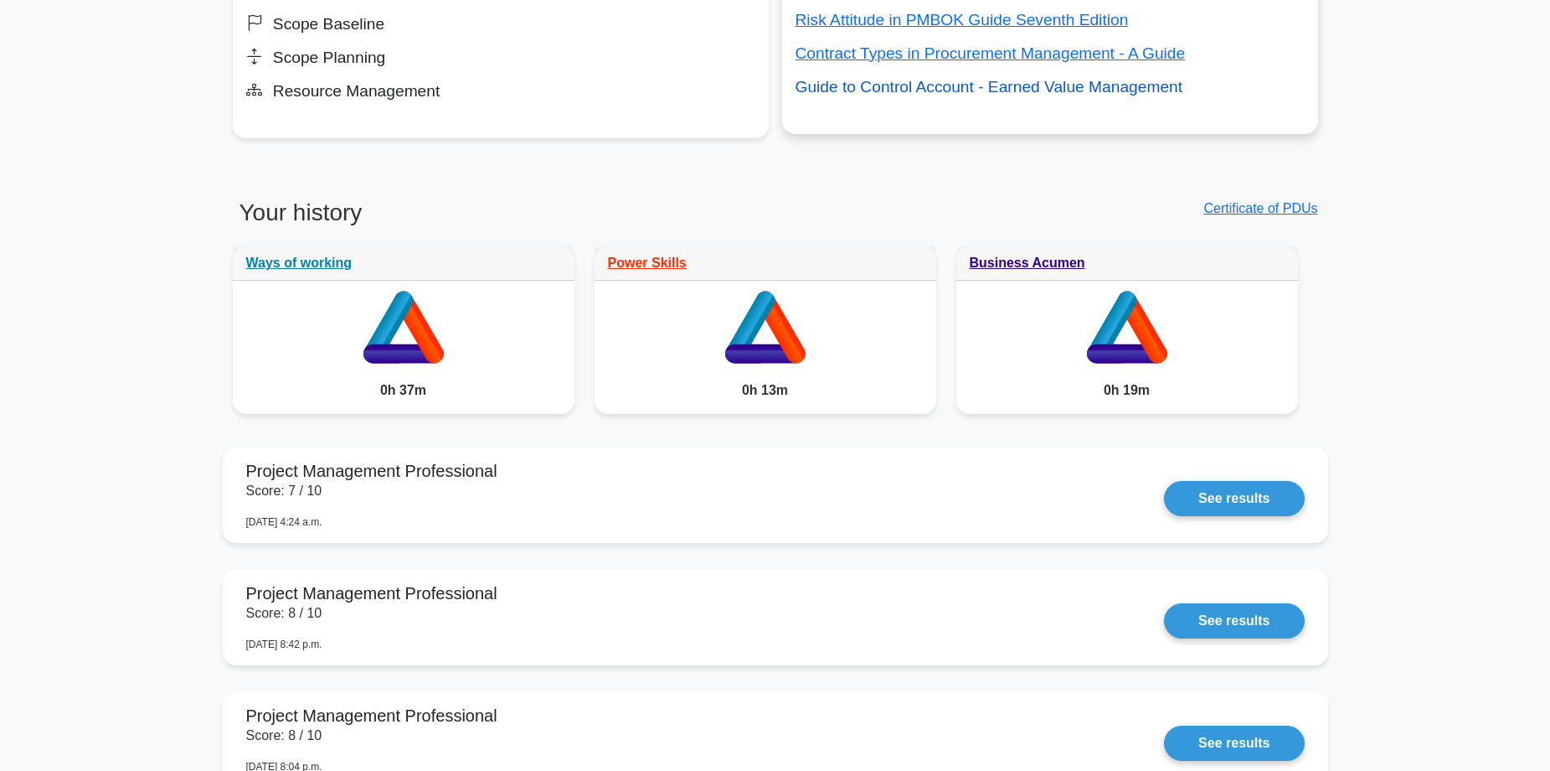
scroll to position [938, 0]
